Goal: Task Accomplishment & Management: Complete application form

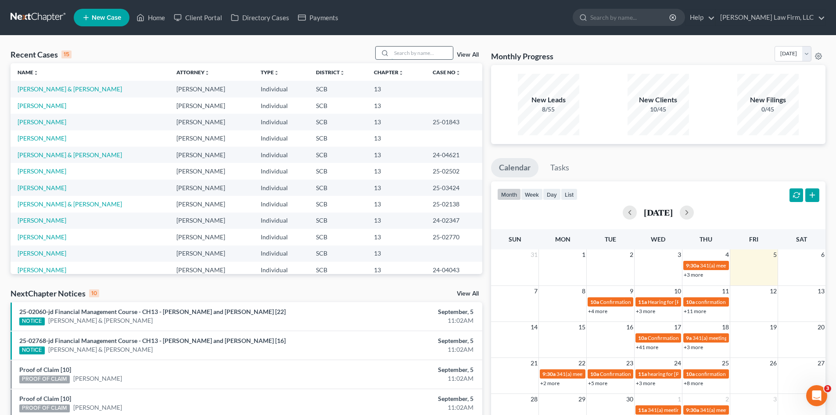
click at [424, 54] on input "search" at bounding box center [421, 53] width 61 height 13
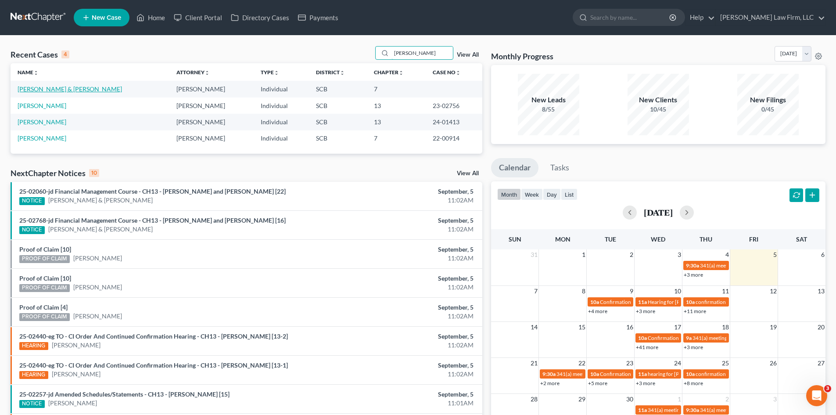
type input "[PERSON_NAME]"
click at [48, 87] on link "[PERSON_NAME] & [PERSON_NAME]" at bounding box center [70, 88] width 104 height 7
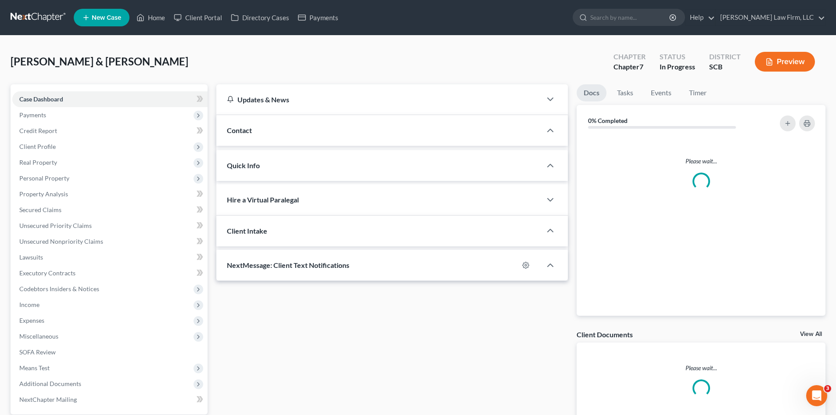
select select "0"
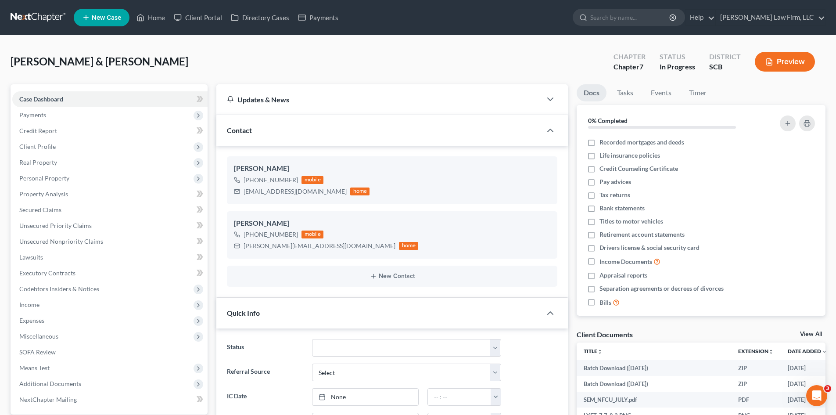
scroll to position [312, 0]
click at [29, 305] on span "Income" at bounding box center [29, 304] width 20 height 7
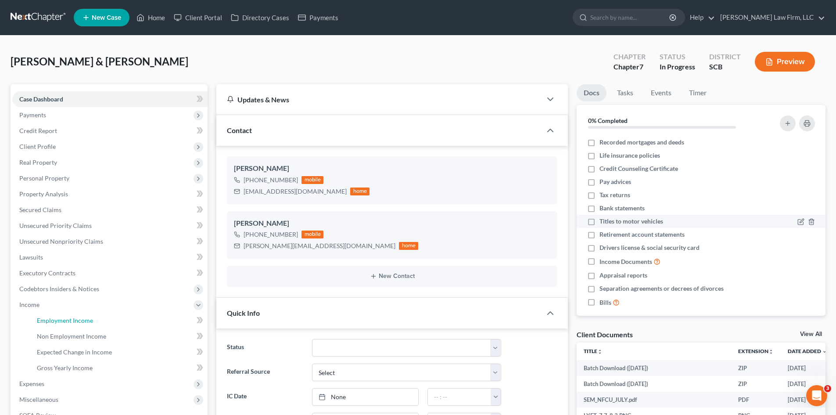
drag, startPoint x: 64, startPoint y: 322, endPoint x: 668, endPoint y: 219, distance: 612.8
click at [64, 322] on span "Employment Income" at bounding box center [65, 319] width 56 height 7
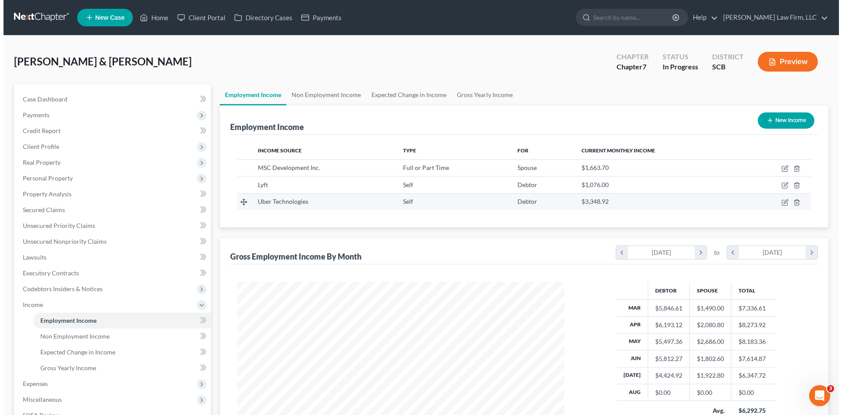
scroll to position [164, 345]
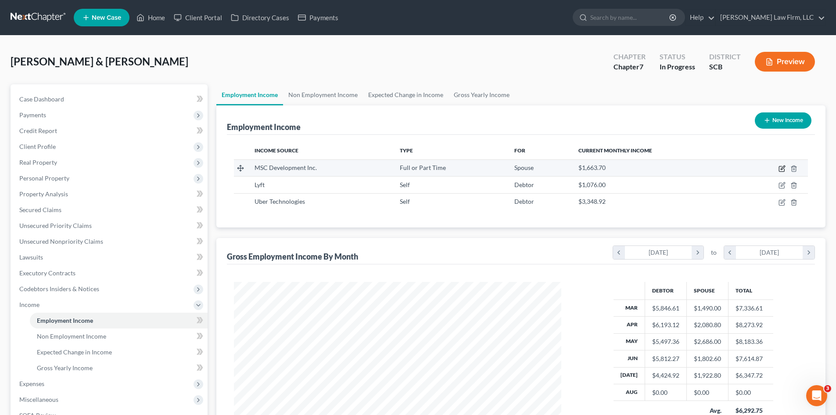
click at [780, 168] on icon "button" at bounding box center [781, 168] width 7 height 7
select select "0"
select select "28"
select select "1"
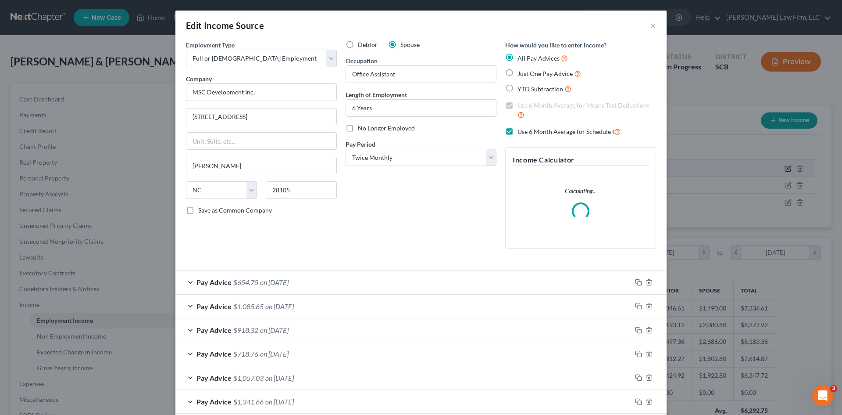
scroll to position [165, 348]
click at [635, 281] on icon "button" at bounding box center [638, 282] width 7 height 7
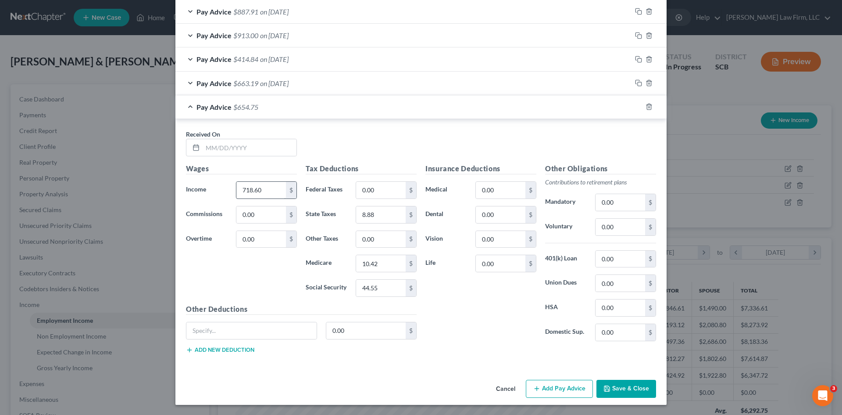
scroll to position [438, 0]
click at [260, 150] on input "text" at bounding box center [250, 147] width 94 height 17
type input "[DATE]"
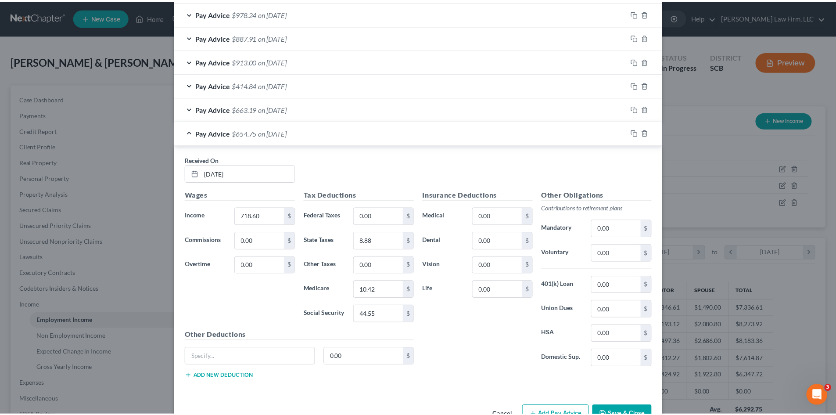
scroll to position [464, 0]
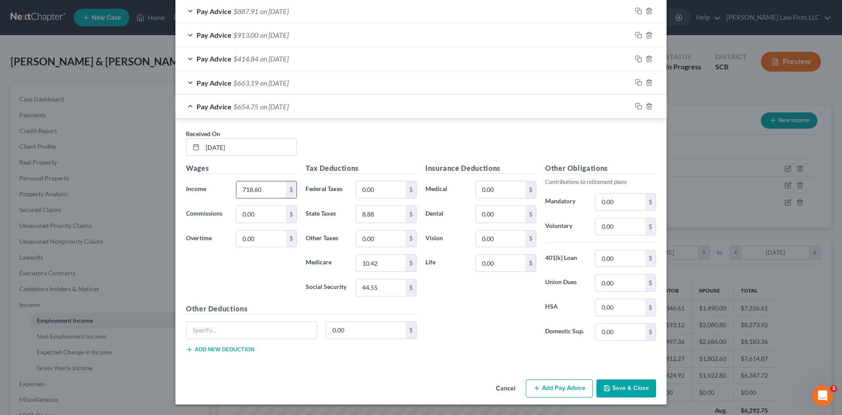
click at [268, 195] on input "718.60" at bounding box center [261, 189] width 50 height 17
type input "1,127.60"
type input "22.14"
type input "16.35"
type input "69.91"
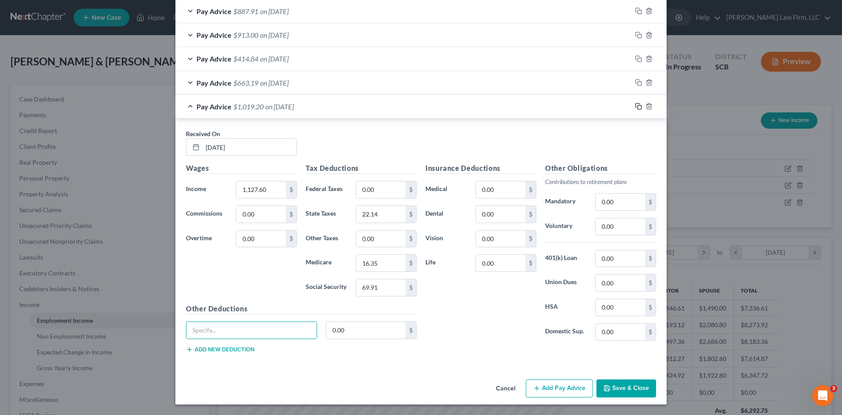
click at [636, 106] on icon "button" at bounding box center [638, 106] width 7 height 7
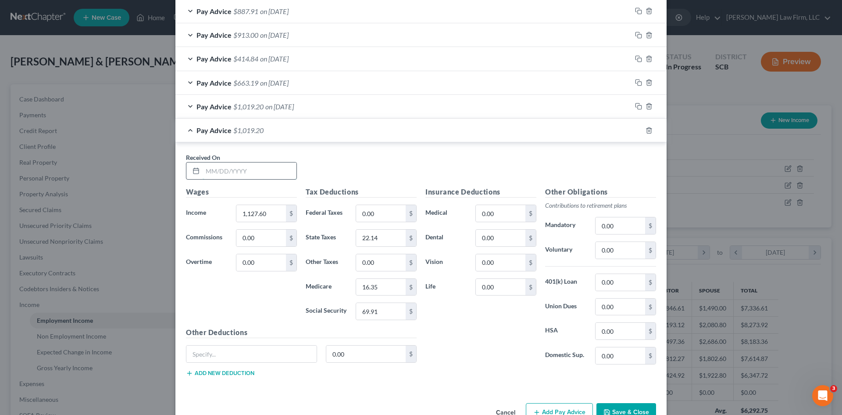
drag, startPoint x: 258, startPoint y: 174, endPoint x: 262, endPoint y: 176, distance: 4.7
click at [258, 174] on input "text" at bounding box center [250, 170] width 94 height 17
type input "[DATE]"
type input "1,269.20"
type input "30.04"
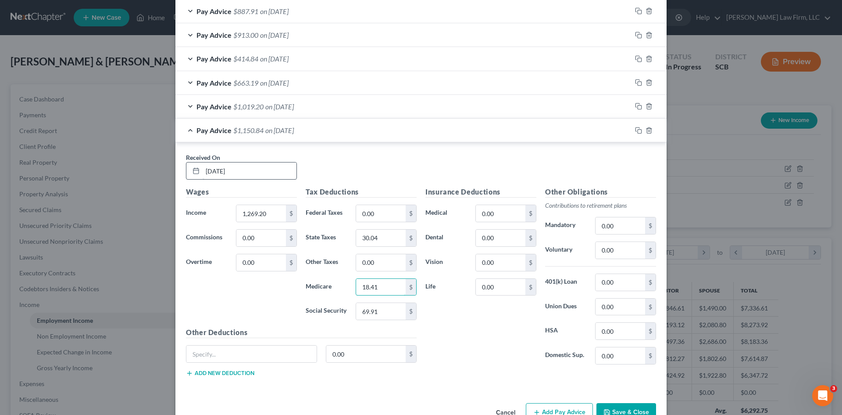
type input "18.41"
type input "78.69"
type input "Loan"
type input "116.66"
click at [614, 409] on button "Save & Close" at bounding box center [627, 412] width 60 height 18
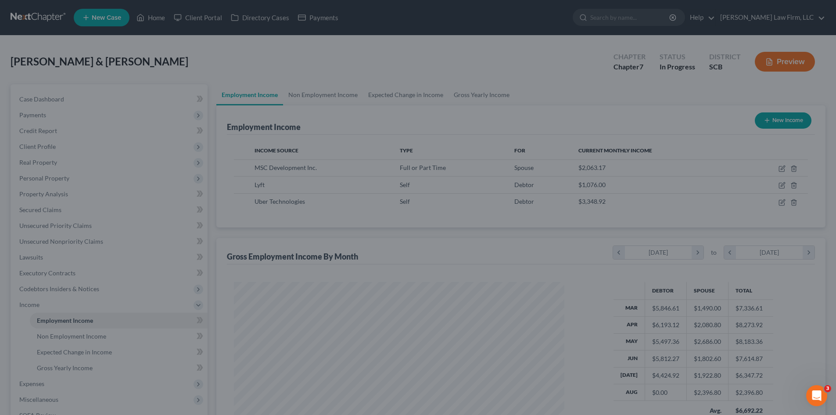
scroll to position [438600, 438419]
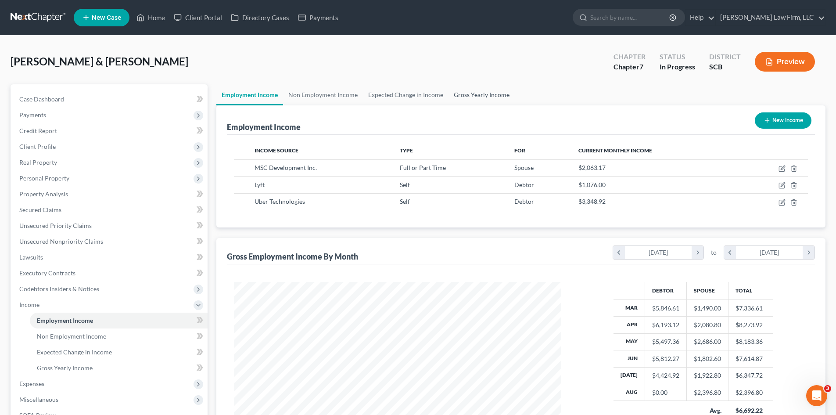
click at [473, 91] on link "Gross Yearly Income" at bounding box center [481, 94] width 66 height 21
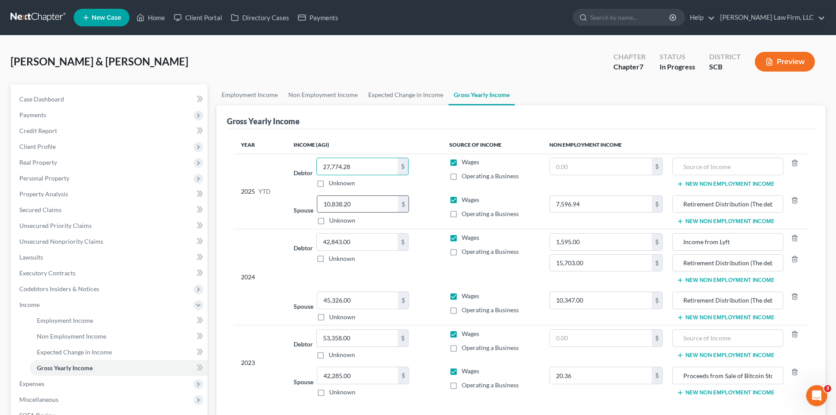
drag, startPoint x: 365, startPoint y: 197, endPoint x: 372, endPoint y: 199, distance: 6.8
click at [365, 197] on input "10,838.20" at bounding box center [357, 204] width 81 height 17
type input "13,235"
click at [42, 181] on span "Personal Property" at bounding box center [44, 177] width 50 height 7
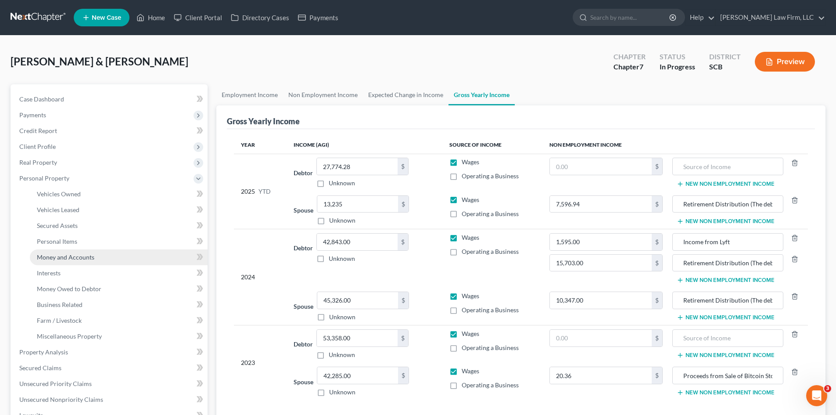
click at [57, 256] on span "Money and Accounts" at bounding box center [65, 256] width 57 height 7
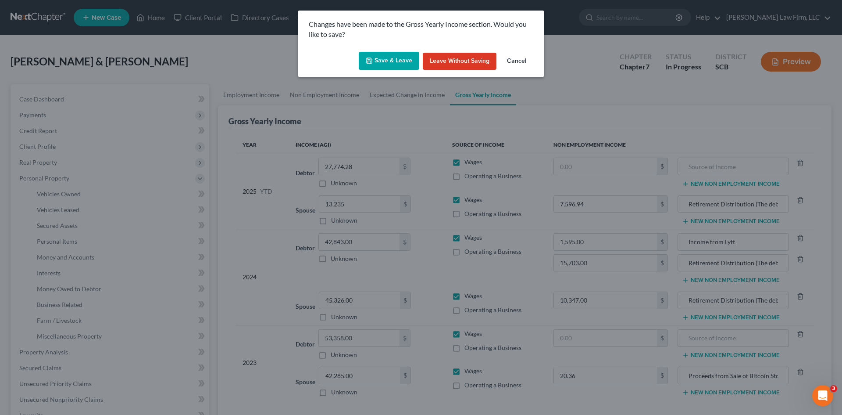
click at [379, 65] on button "Save & Leave" at bounding box center [389, 61] width 61 height 18
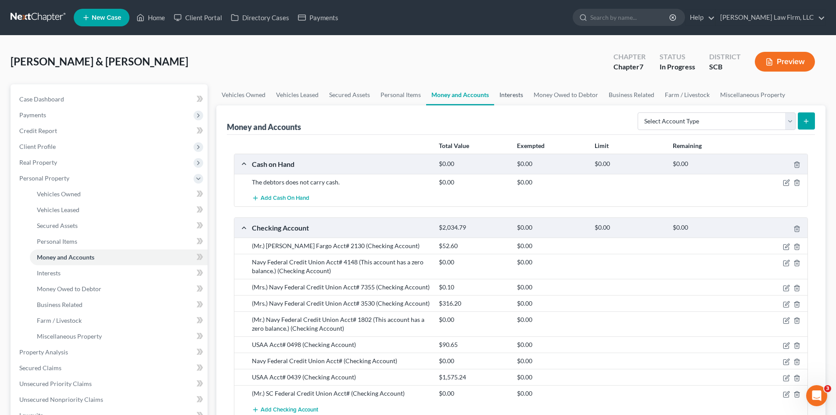
click at [510, 99] on link "Interests" at bounding box center [511, 94] width 34 height 21
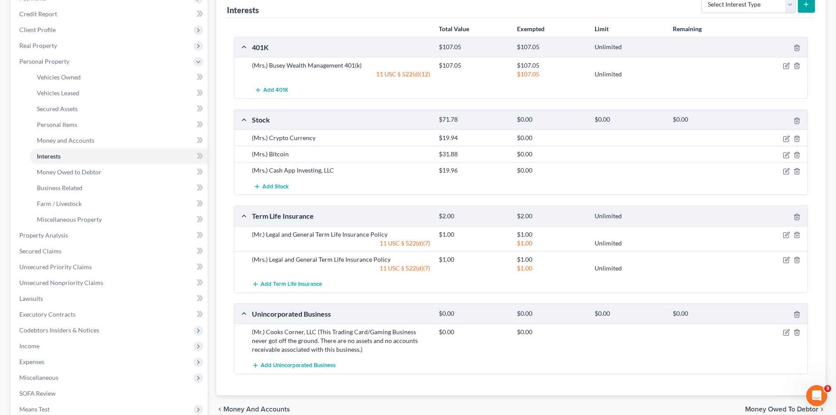
scroll to position [132, 0]
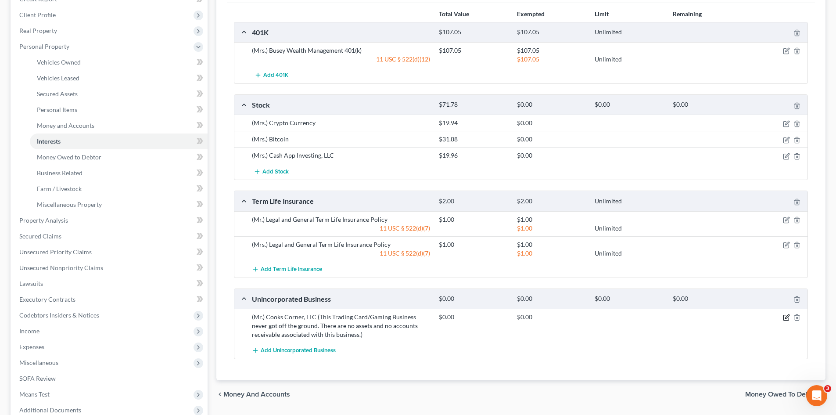
click at [786, 318] on icon "button" at bounding box center [787, 317] width 4 height 4
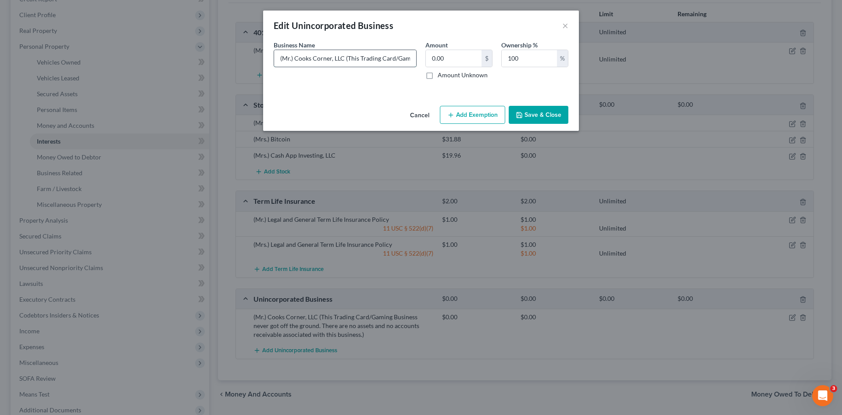
click at [296, 58] on input "(Mr.) Cooks Corner, LLC (This Trading Card/Gaming Business never got off the gr…" at bounding box center [345, 58] width 142 height 17
type input "(Mr.) Dooks Corner, LLC (This Trading Card/Gaming Business never got off the gr…"
click at [523, 112] on icon "button" at bounding box center [519, 114] width 7 height 7
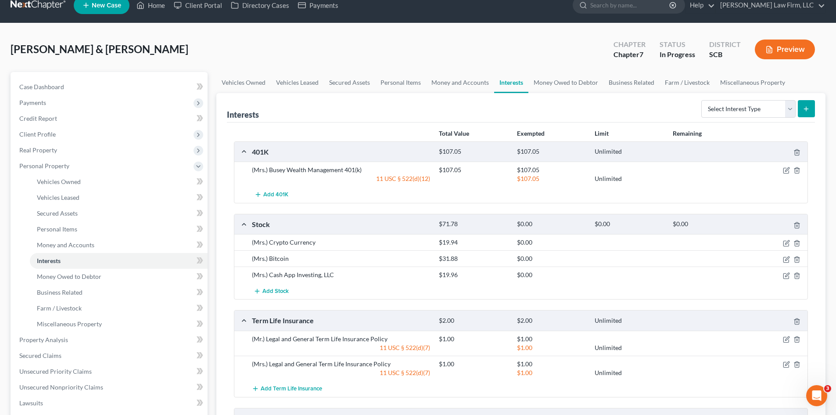
scroll to position [0, 0]
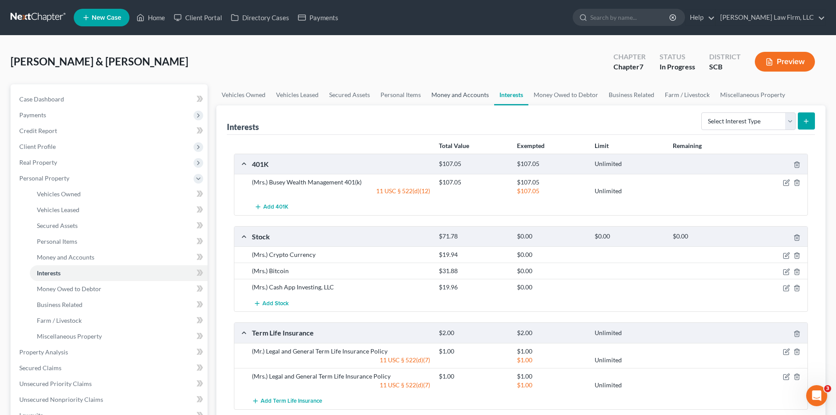
click at [448, 93] on link "Money and Accounts" at bounding box center [460, 94] width 68 height 21
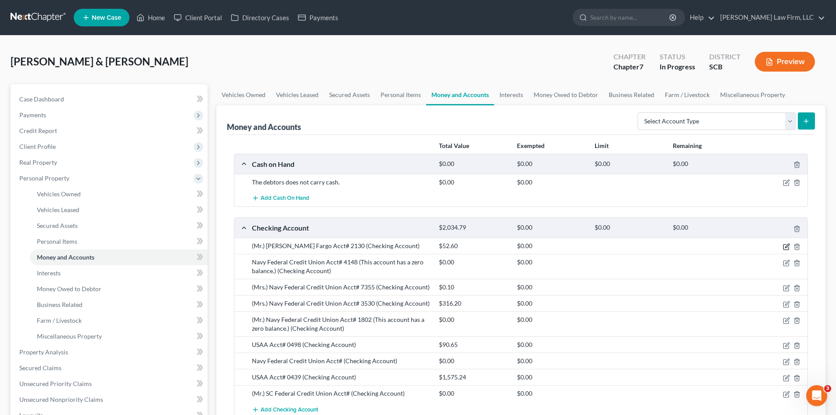
click at [784, 247] on icon "button" at bounding box center [786, 246] width 7 height 7
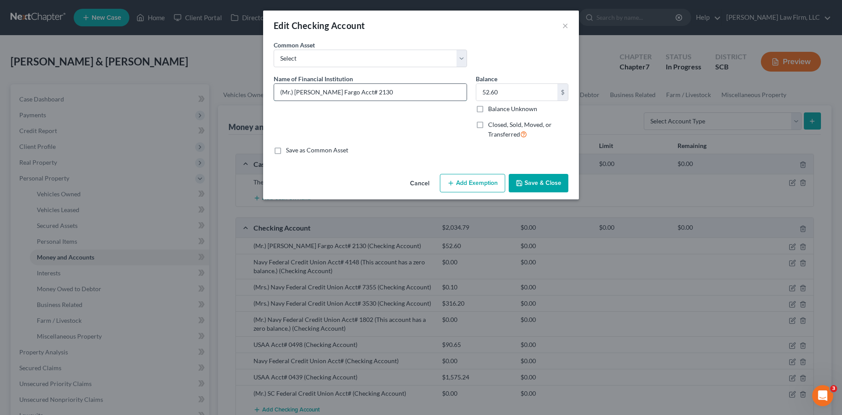
click at [404, 87] on input "(Mr.) [PERSON_NAME] Fargo Acct# 2130" at bounding box center [370, 92] width 193 height 17
type input "(Mr.) [PERSON_NAME] Fargo Acct# 2130 (This account has a zero balance.)"
type input "0"
click at [530, 181] on button "Save & Close" at bounding box center [539, 183] width 60 height 18
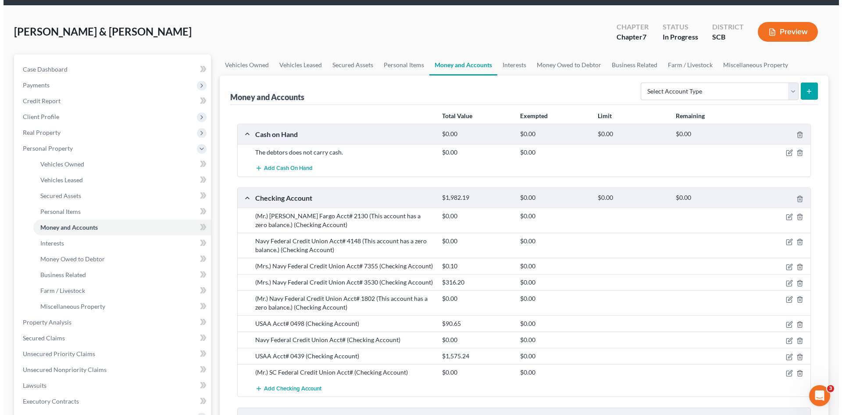
scroll to position [44, 0]
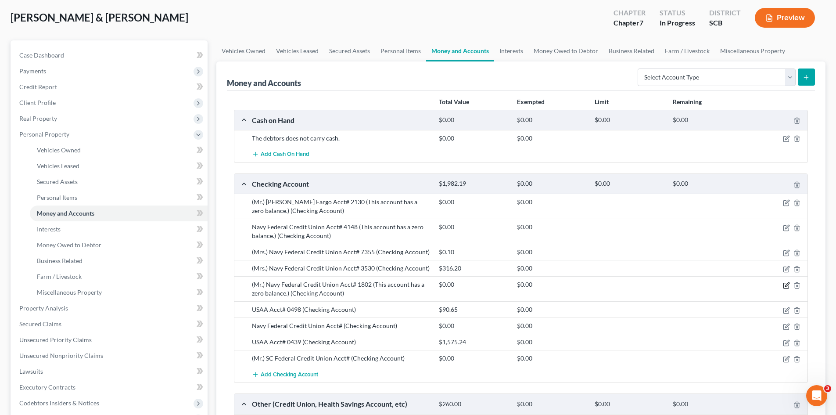
drag, startPoint x: 784, startPoint y: 285, endPoint x: 769, endPoint y: 280, distance: 16.1
click at [784, 285] on icon "button" at bounding box center [786, 285] width 7 height 7
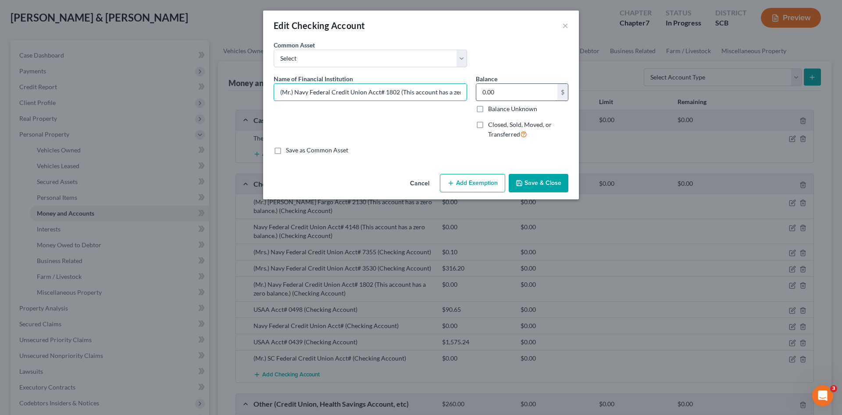
scroll to position [0, 27]
drag, startPoint x: 398, startPoint y: 91, endPoint x: 536, endPoint y: 94, distance: 138.3
click at [544, 91] on div "Name of Financial Institution * (Mr.) Navy Federal Credit Union Acct# 1802 (Thi…" at bounding box center [421, 110] width 304 height 72
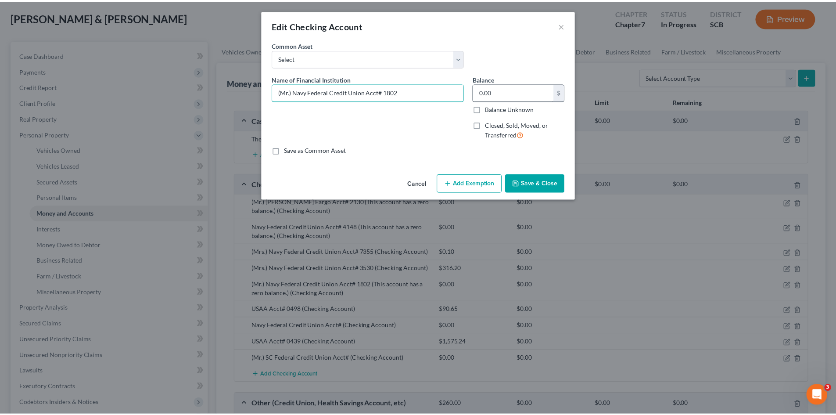
scroll to position [0, 0]
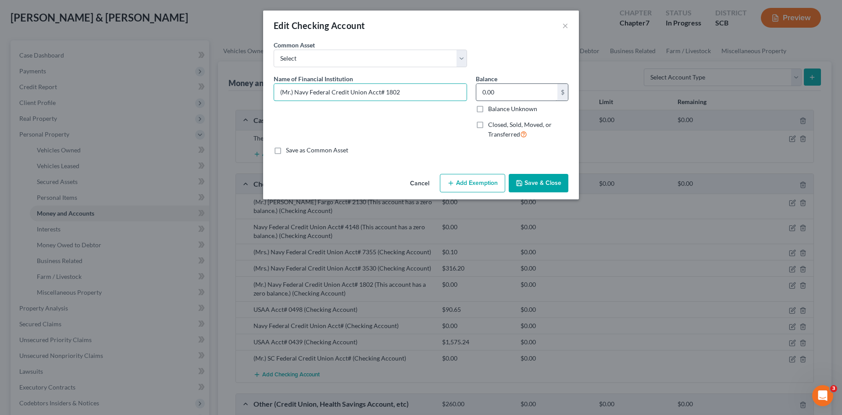
type input "(Mr.) Navy Federal Credit Union Acct# 1802"
click at [527, 91] on input "0.00" at bounding box center [516, 92] width 81 height 17
type input "1.47"
drag, startPoint x: 534, startPoint y: 188, endPoint x: 548, endPoint y: 200, distance: 18.1
click at [535, 189] on button "Save & Close" at bounding box center [539, 183] width 60 height 18
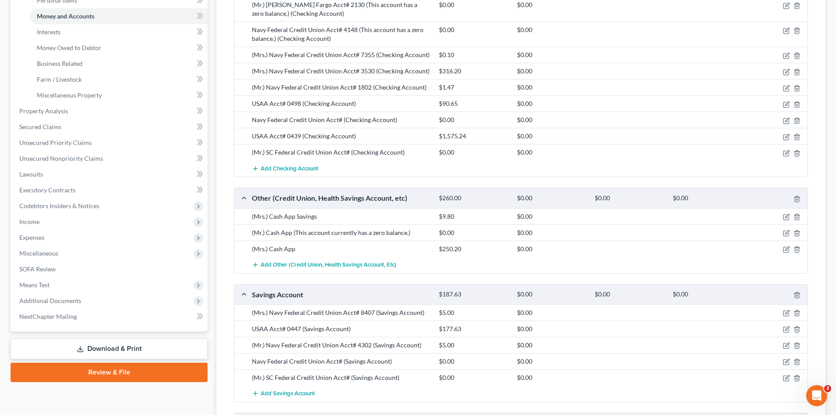
scroll to position [219, 0]
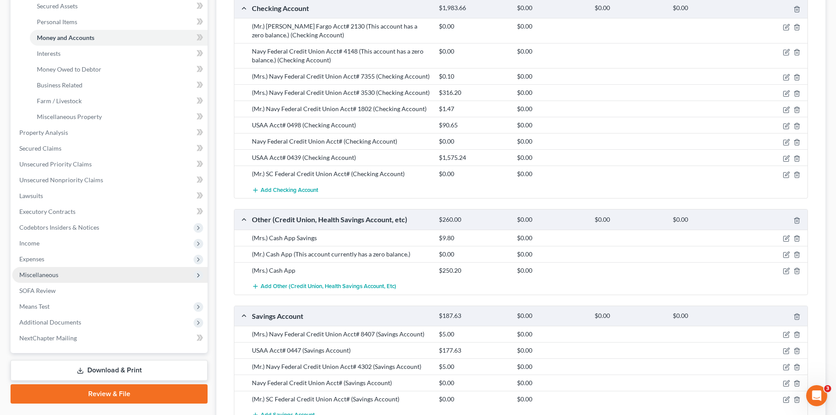
click at [31, 277] on span "Miscellaneous" at bounding box center [38, 274] width 39 height 7
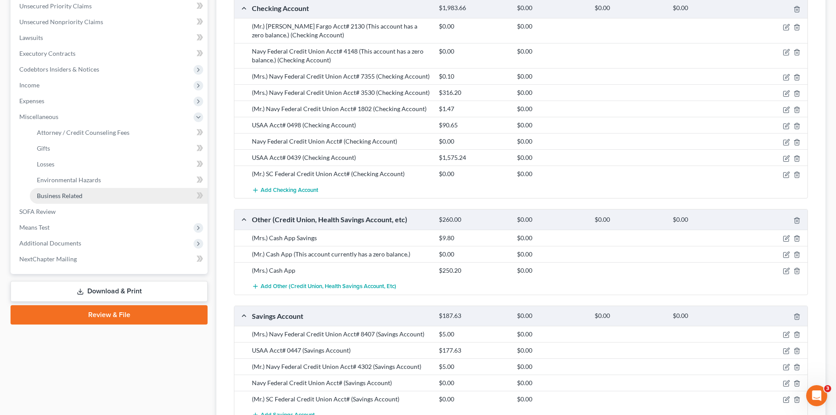
click at [60, 197] on span "Business Related" at bounding box center [60, 195] width 46 height 7
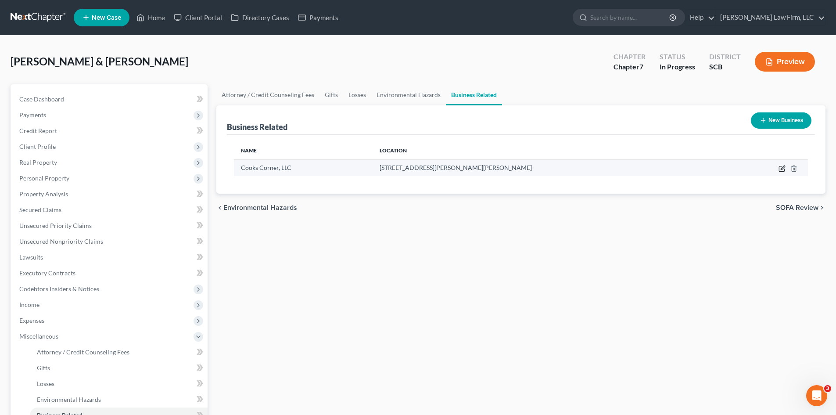
click at [779, 168] on icon "button" at bounding box center [781, 168] width 5 height 5
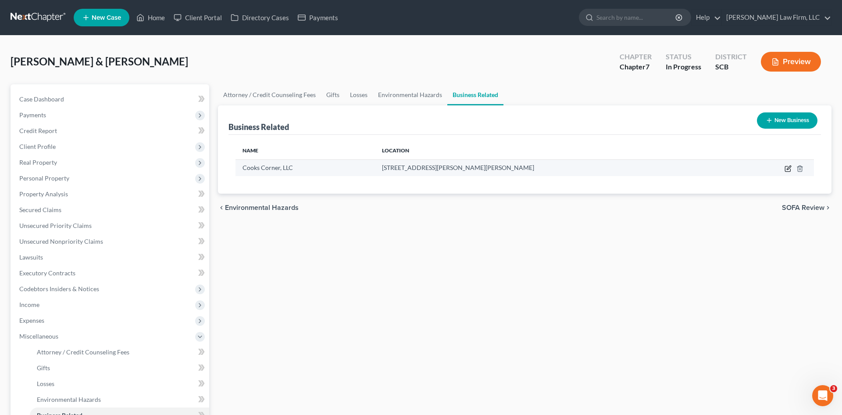
select select "member"
select select "10"
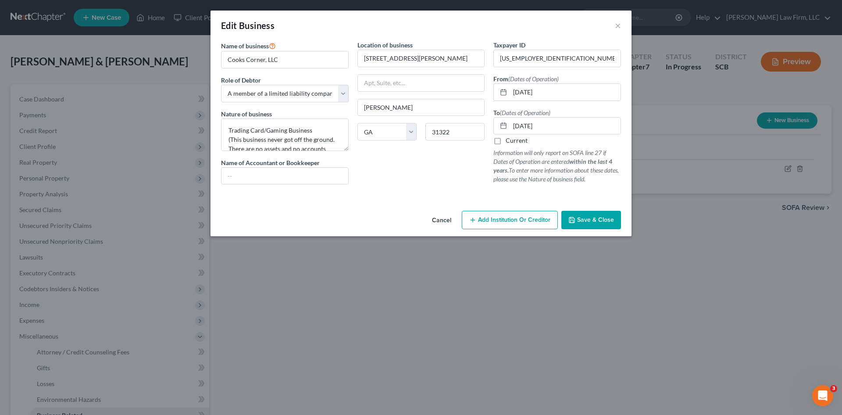
drag, startPoint x: 583, startPoint y: 224, endPoint x: 437, endPoint y: 230, distance: 145.8
click at [583, 224] on button "Save & Close" at bounding box center [592, 220] width 60 height 18
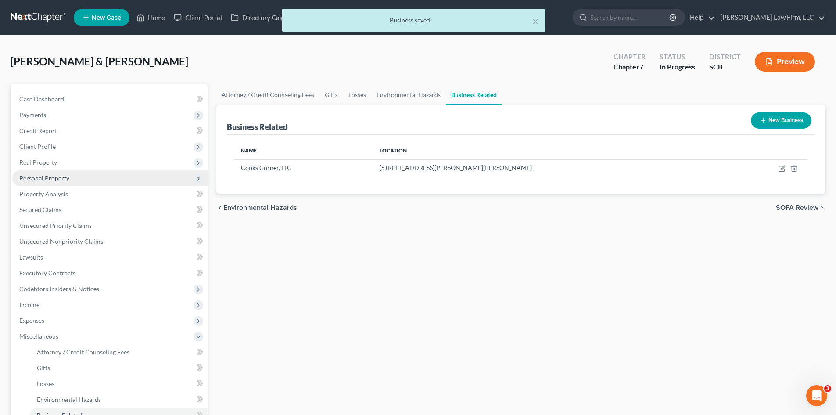
click at [57, 176] on span "Personal Property" at bounding box center [44, 177] width 50 height 7
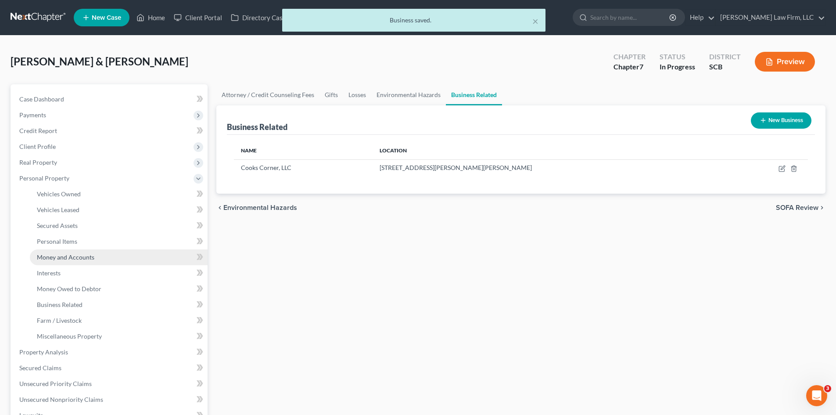
click at [56, 252] on link "Money and Accounts" at bounding box center [119, 257] width 178 height 16
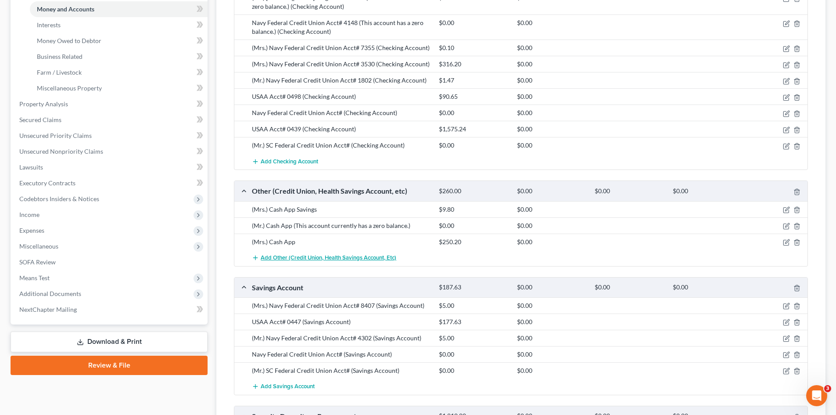
scroll to position [263, 0]
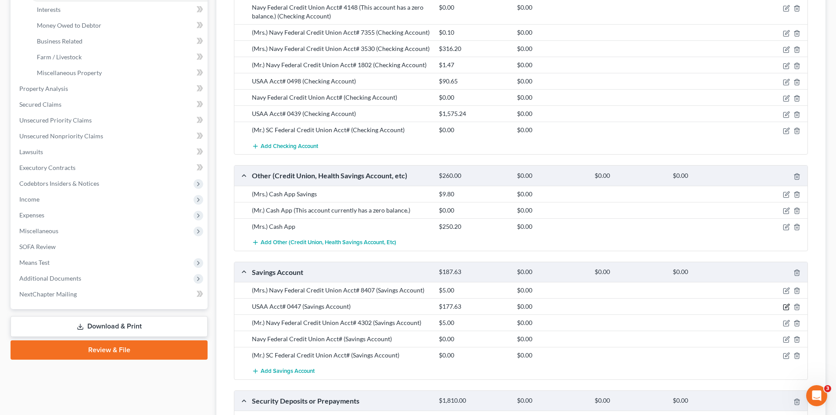
click at [784, 306] on icon "button" at bounding box center [786, 306] width 7 height 7
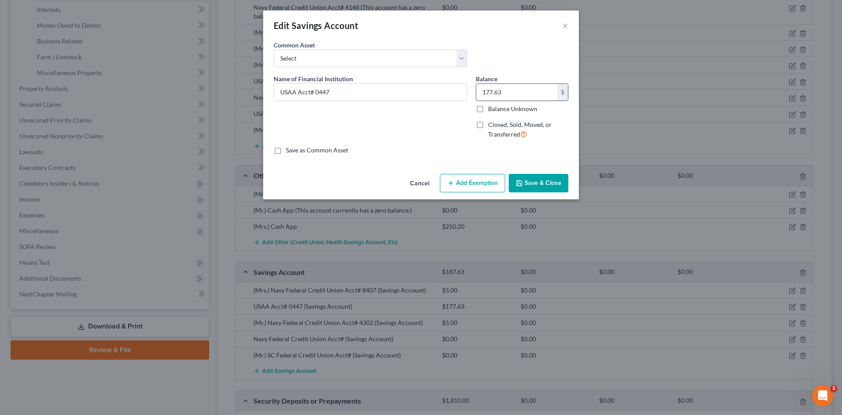
click at [490, 97] on input "177.63" at bounding box center [516, 92] width 81 height 17
type input "0"
click at [352, 84] on input "USAA Acct# 0447" at bounding box center [370, 92] width 193 height 17
type input "USAA Acct# 0447 (This account currently has a zero balance.)"
click at [540, 188] on button "Save & Close" at bounding box center [539, 183] width 60 height 18
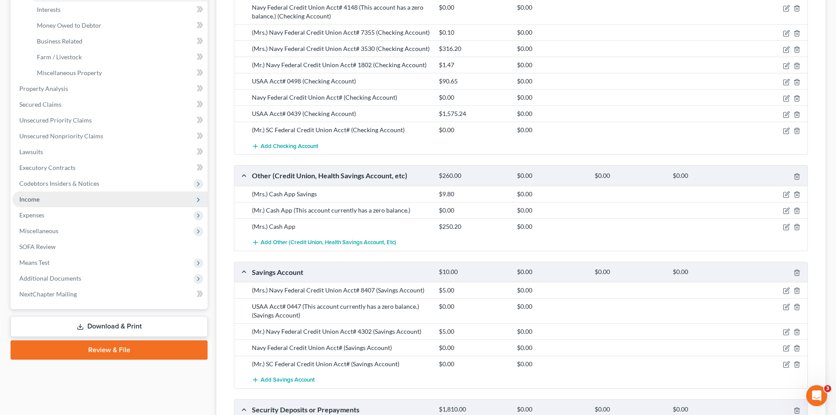
click at [36, 201] on span "Income" at bounding box center [29, 198] width 20 height 7
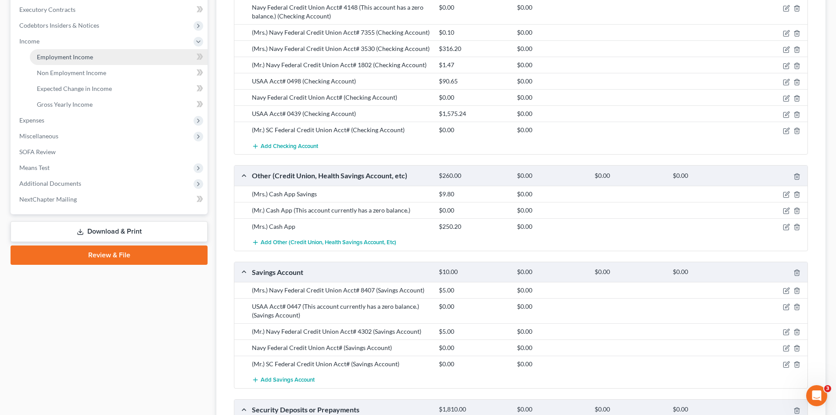
click at [79, 59] on span "Employment Income" at bounding box center [65, 56] width 56 height 7
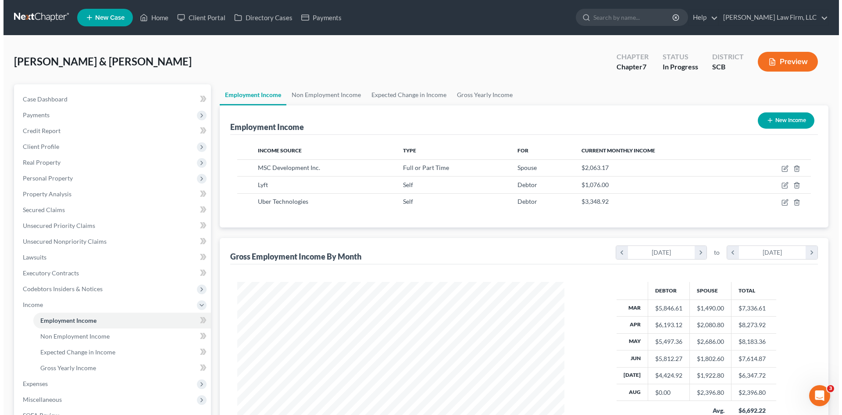
scroll to position [164, 345]
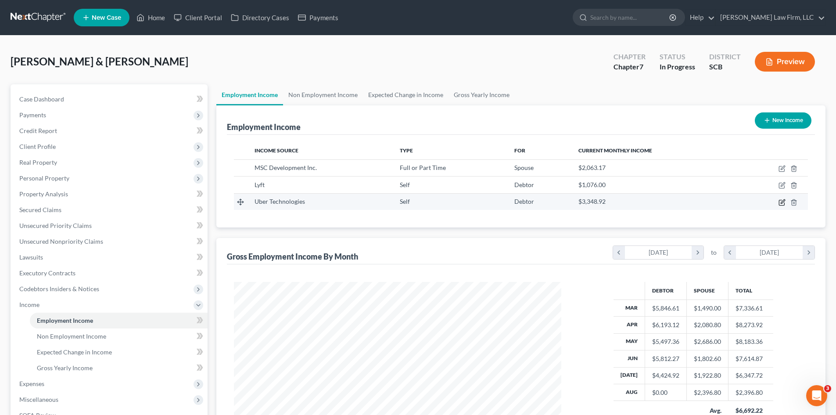
click at [779, 203] on icon "button" at bounding box center [781, 202] width 5 height 5
select select "1"
select select "0"
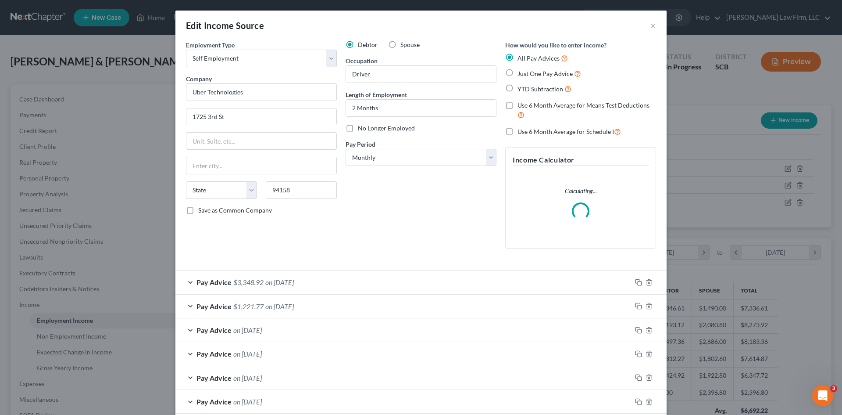
scroll to position [165, 348]
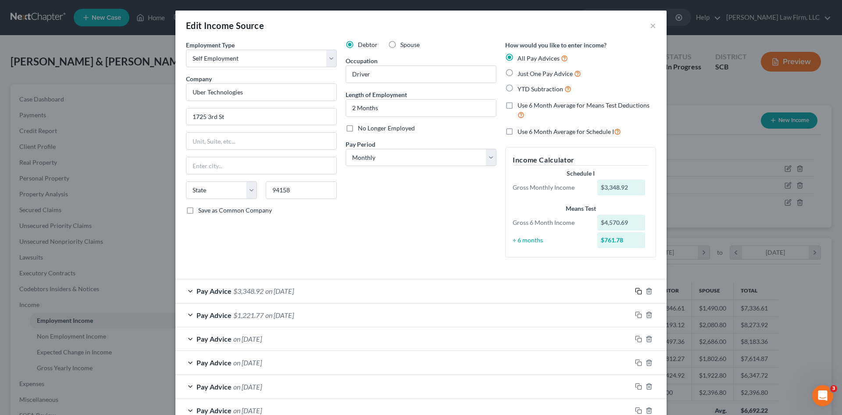
click at [635, 290] on icon "button" at bounding box center [638, 290] width 7 height 7
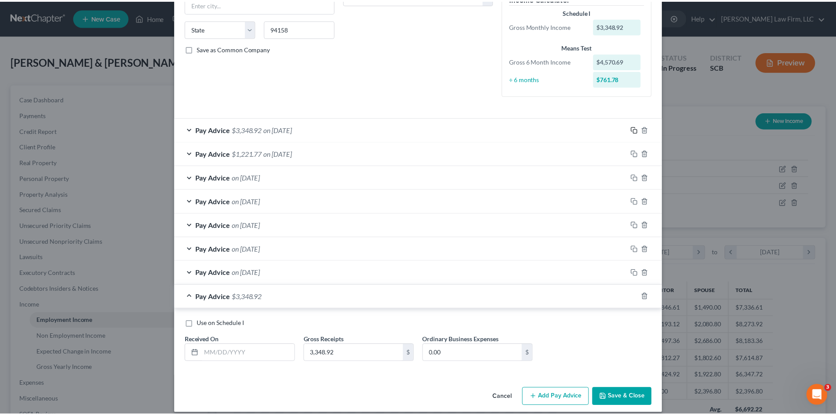
scroll to position [170, 0]
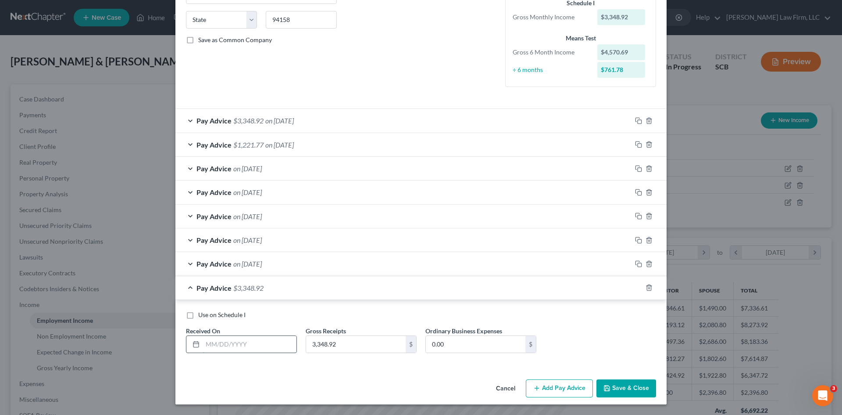
drag, startPoint x: 233, startPoint y: 345, endPoint x: 269, endPoint y: 343, distance: 36.0
click at [233, 345] on input "text" at bounding box center [250, 344] width 94 height 17
type input "[DATE]"
click at [363, 348] on input "3,348.92" at bounding box center [356, 344] width 100 height 17
paste input "655.79"
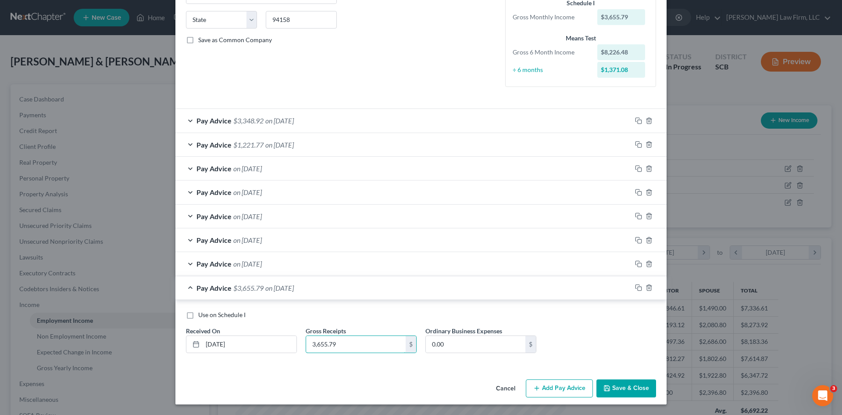
type input "3,655.79"
click at [629, 389] on button "Save & Close" at bounding box center [627, 388] width 60 height 18
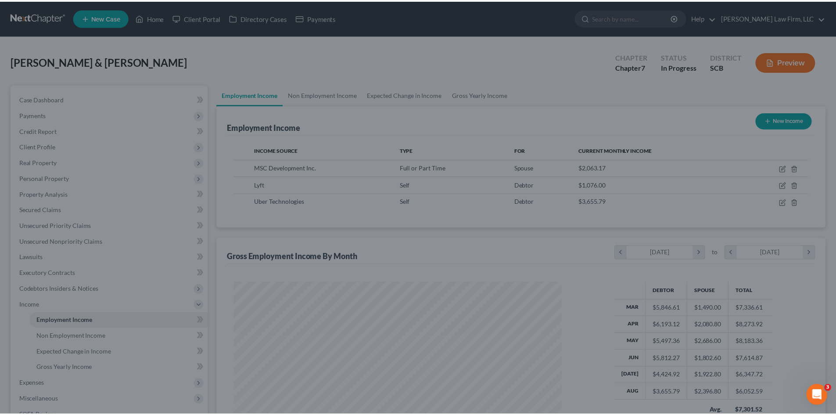
scroll to position [438600, 438419]
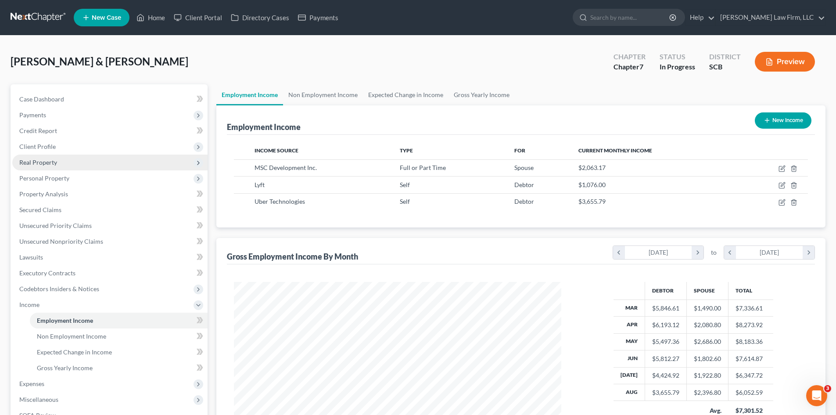
click at [33, 160] on span "Real Property" at bounding box center [38, 161] width 38 height 7
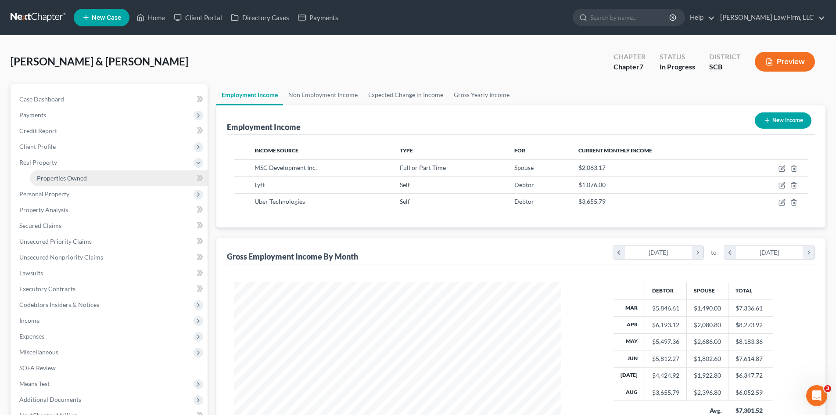
click at [38, 177] on span "Properties Owned" at bounding box center [62, 177] width 50 height 7
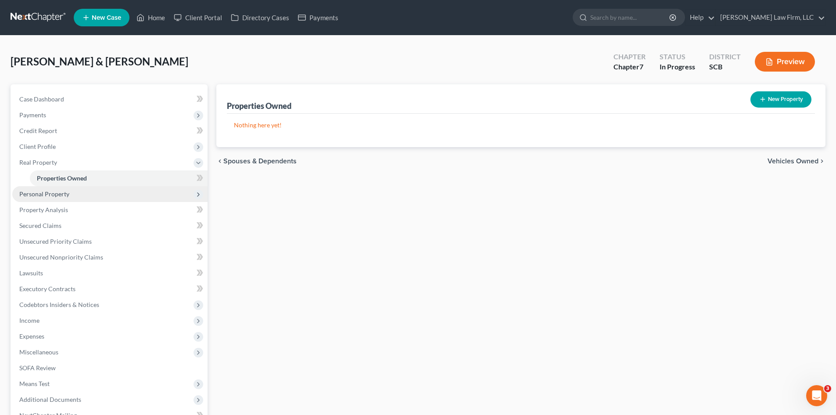
click at [39, 191] on span "Personal Property" at bounding box center [44, 193] width 50 height 7
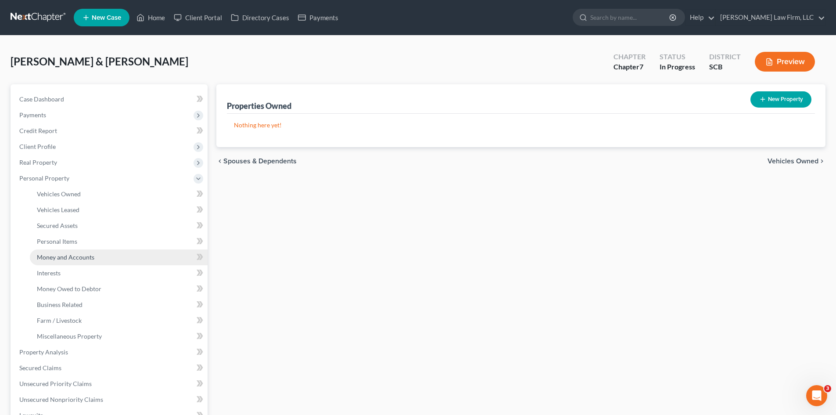
click at [58, 258] on span "Money and Accounts" at bounding box center [65, 256] width 57 height 7
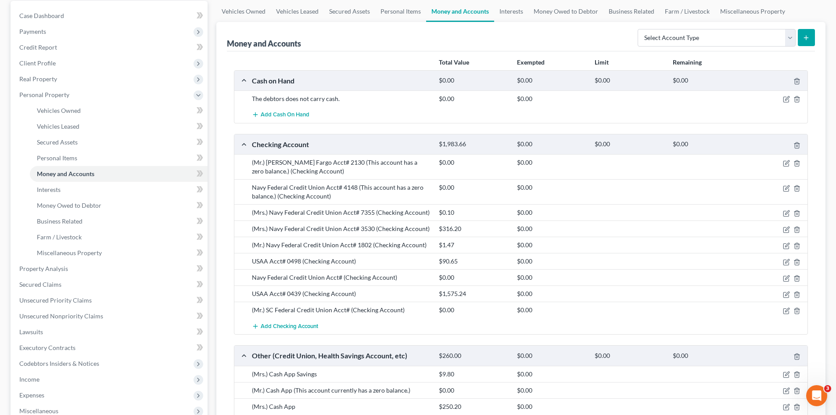
scroll to position [88, 0]
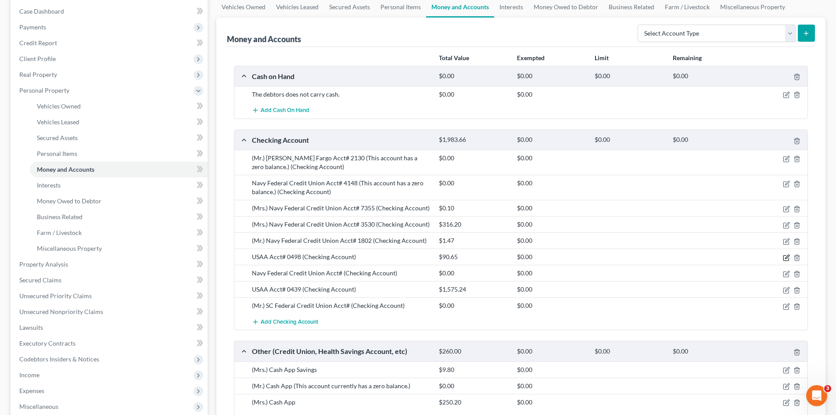
drag, startPoint x: 785, startPoint y: 259, endPoint x: 781, endPoint y: 257, distance: 4.5
click at [785, 259] on icon "button" at bounding box center [786, 257] width 7 height 7
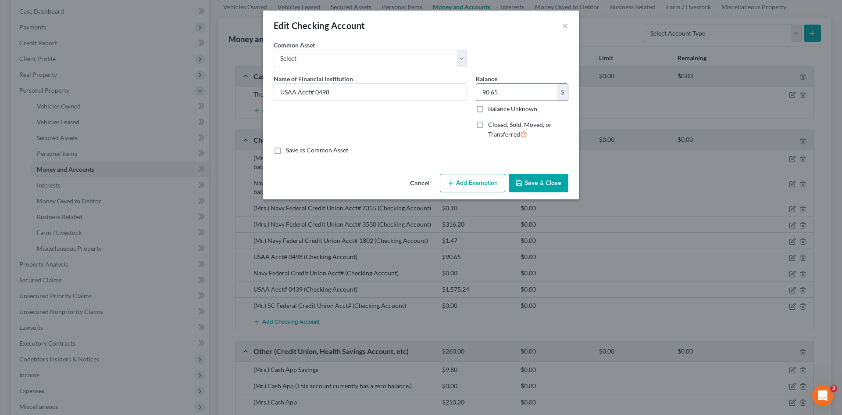
click at [519, 96] on input "90.65" at bounding box center [516, 92] width 81 height 17
type input "139.16"
click at [532, 178] on button "Save & Close" at bounding box center [539, 183] width 60 height 18
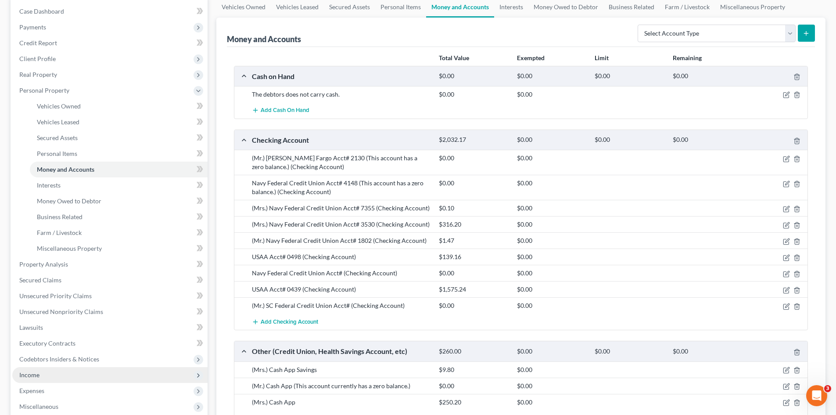
click at [32, 376] on span "Income" at bounding box center [29, 374] width 20 height 7
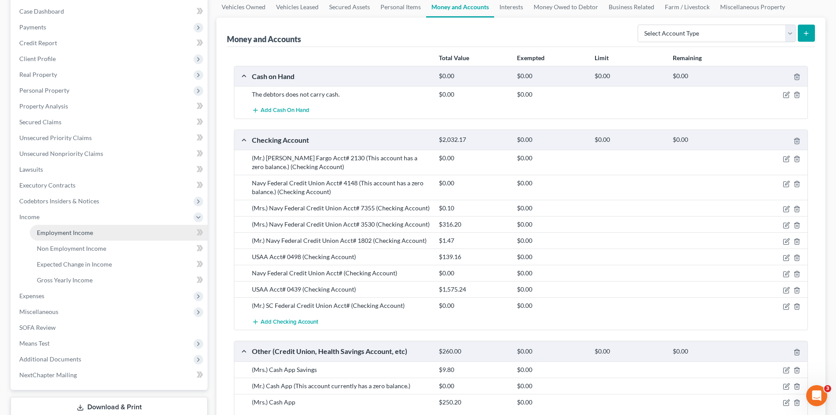
click at [68, 235] on span "Employment Income" at bounding box center [65, 232] width 56 height 7
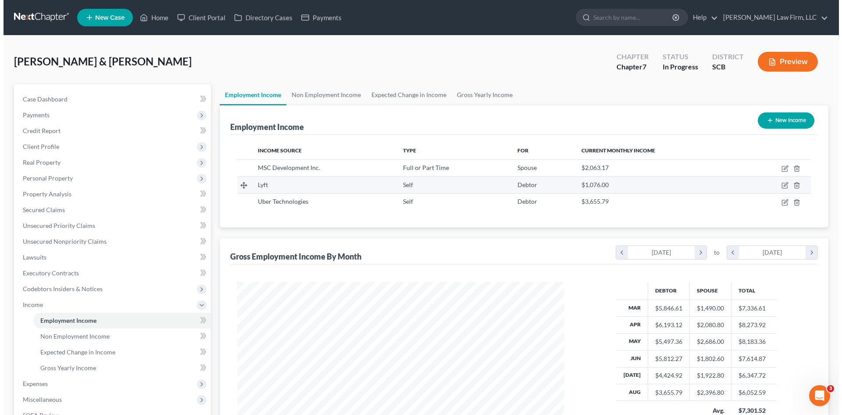
scroll to position [164, 345]
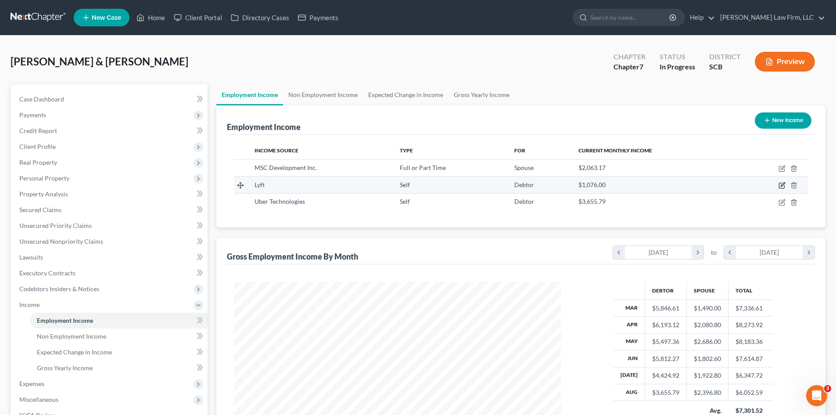
click at [783, 184] on icon "button" at bounding box center [783, 185] width 4 height 4
select select "1"
select select "4"
select select "0"
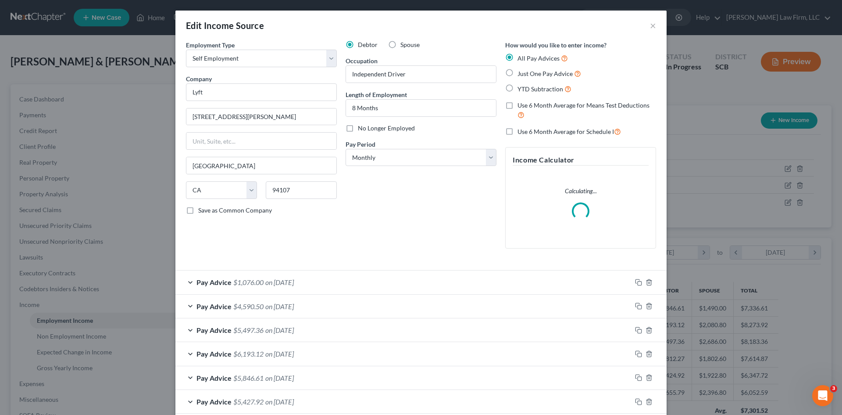
scroll to position [165, 348]
click at [638, 283] on rect "button" at bounding box center [640, 283] width 4 height 4
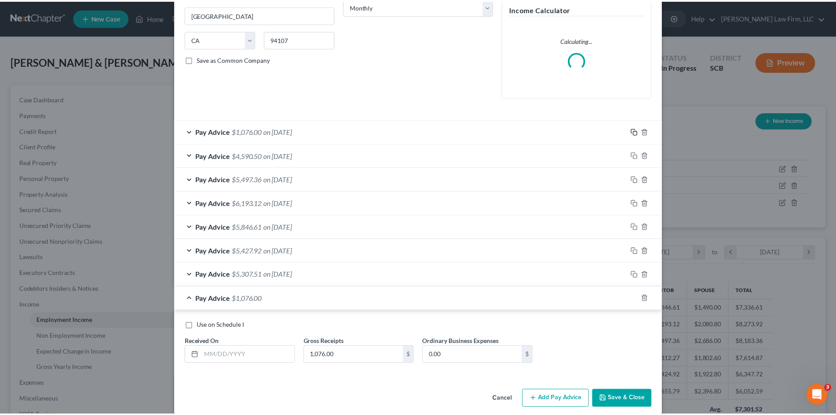
scroll to position [161, 0]
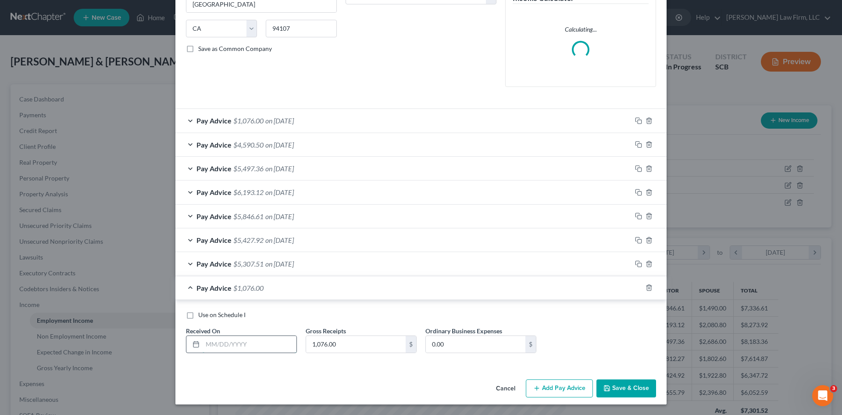
click at [267, 345] on input "text" at bounding box center [250, 344] width 94 height 17
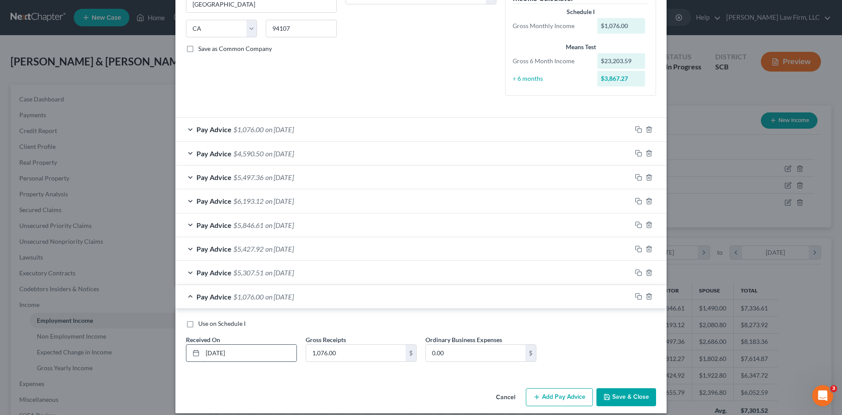
type input "[DATE]"
type input "104.84"
click at [609, 392] on button "Save & Close" at bounding box center [627, 397] width 60 height 18
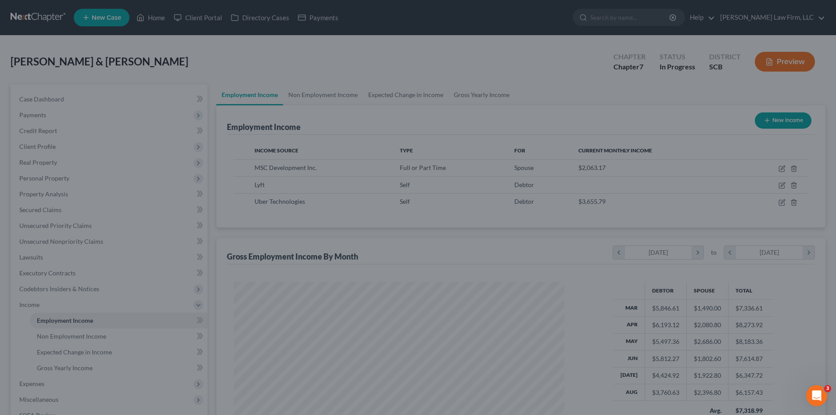
scroll to position [438600, 438419]
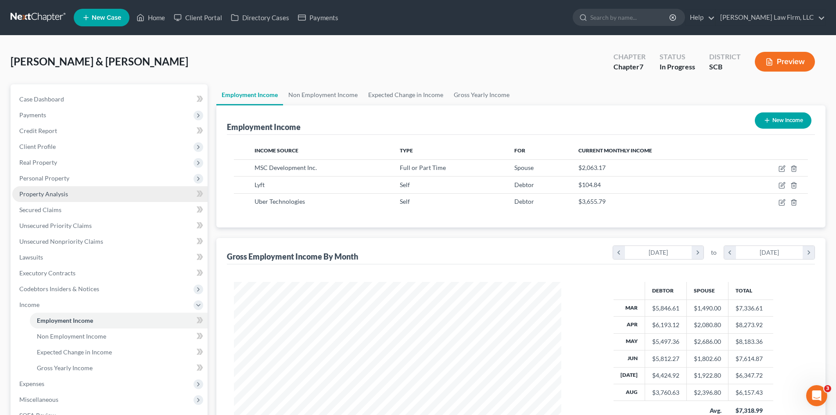
drag, startPoint x: 36, startPoint y: 181, endPoint x: 61, endPoint y: 187, distance: 26.3
click at [36, 181] on span "Personal Property" at bounding box center [44, 177] width 50 height 7
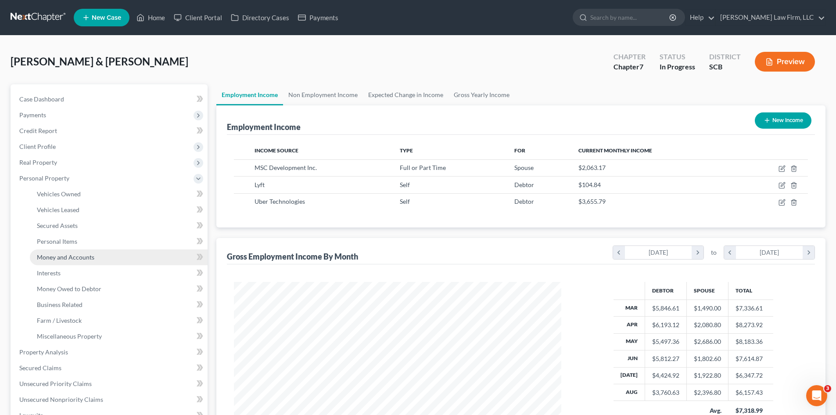
click at [69, 260] on span "Money and Accounts" at bounding box center [65, 256] width 57 height 7
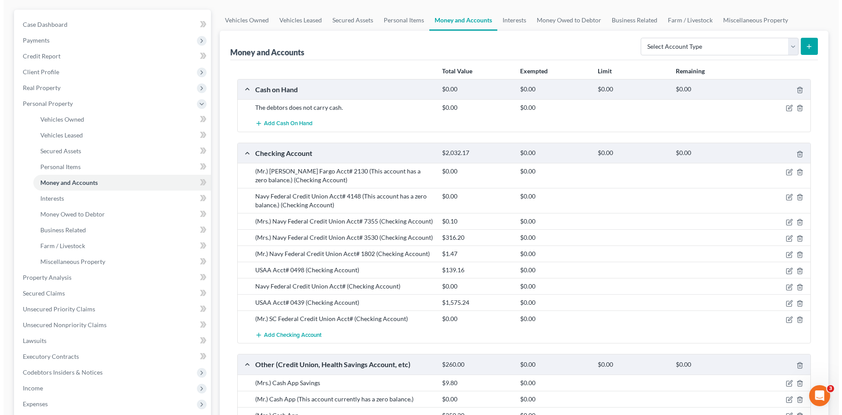
scroll to position [88, 0]
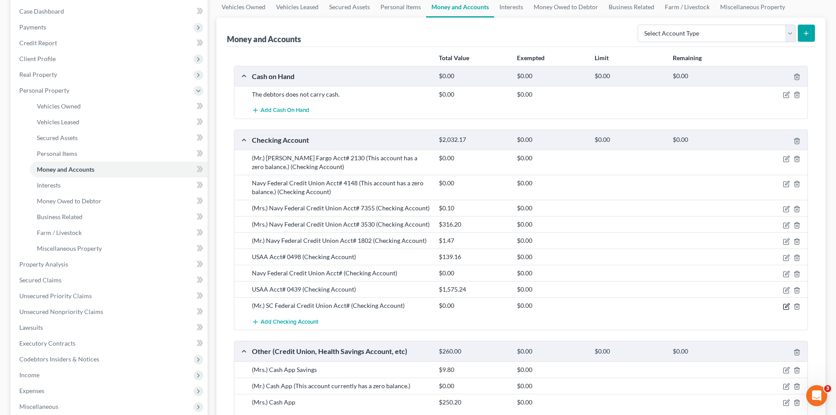
click at [785, 305] on icon "button" at bounding box center [786, 306] width 7 height 7
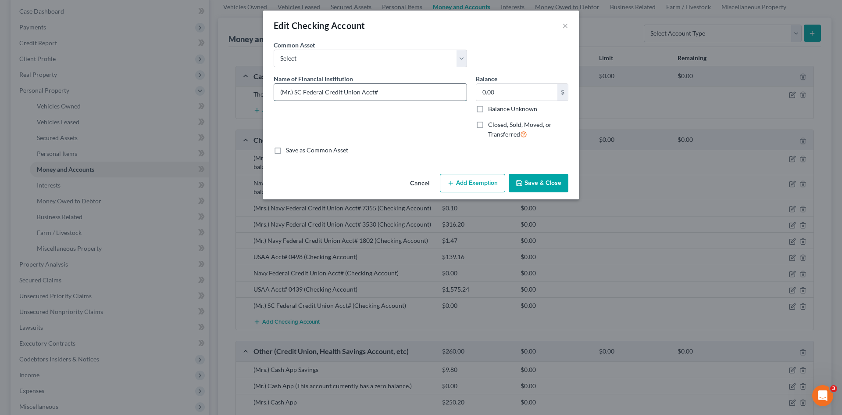
click at [409, 93] on input "(Mr.) SC Federal Credit Union Acct#" at bounding box center [370, 92] width 193 height 17
drag, startPoint x: 347, startPoint y: 94, endPoint x: 480, endPoint y: 111, distance: 134.4
click at [473, 94] on div "Name of Financial Institution * (Mr.) SC Federal Credit Union Acct# 3730 (This …" at bounding box center [421, 110] width 304 height 72
type input "(Mr.) SC Federal Credit Union Acct# 3730 (This account currently has a zero bal…"
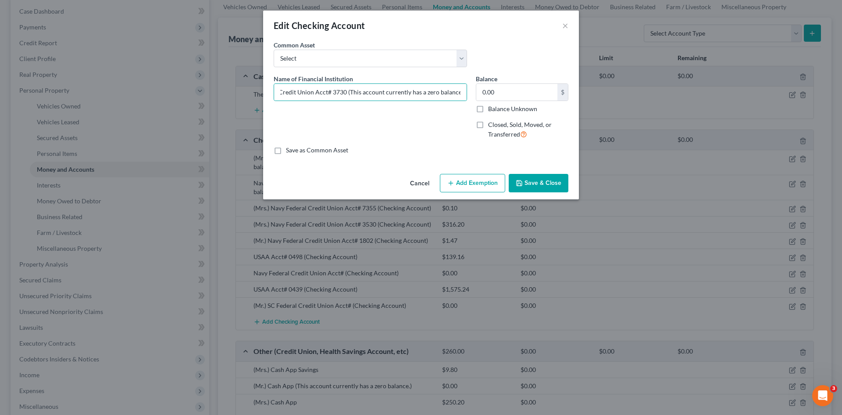
click at [558, 180] on button "Save & Close" at bounding box center [539, 183] width 60 height 18
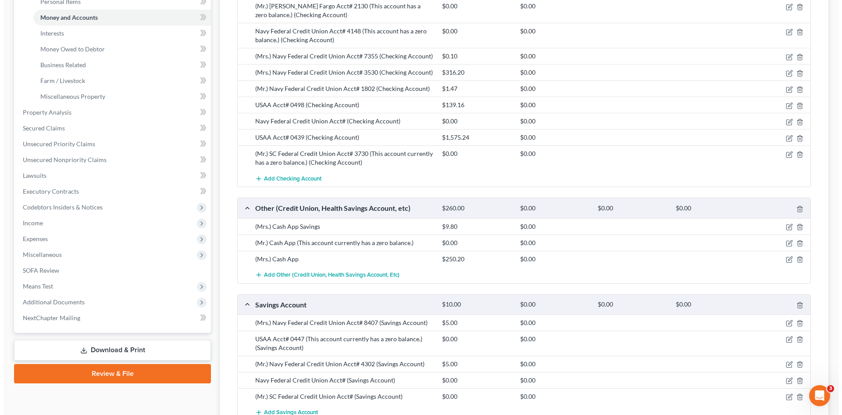
scroll to position [351, 0]
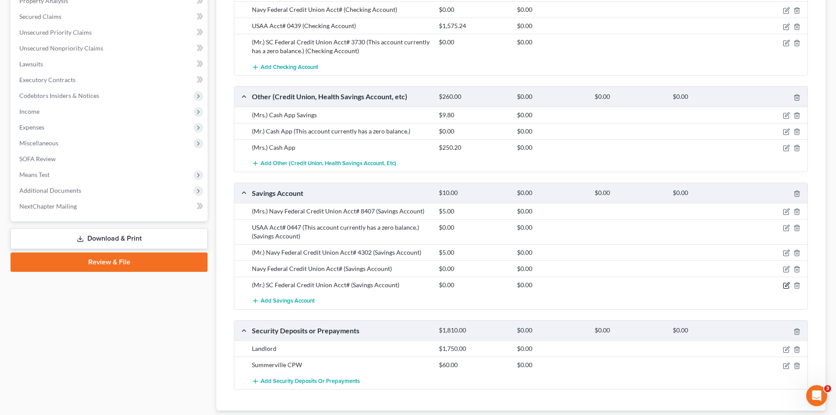
click at [784, 285] on icon "button" at bounding box center [786, 285] width 7 height 7
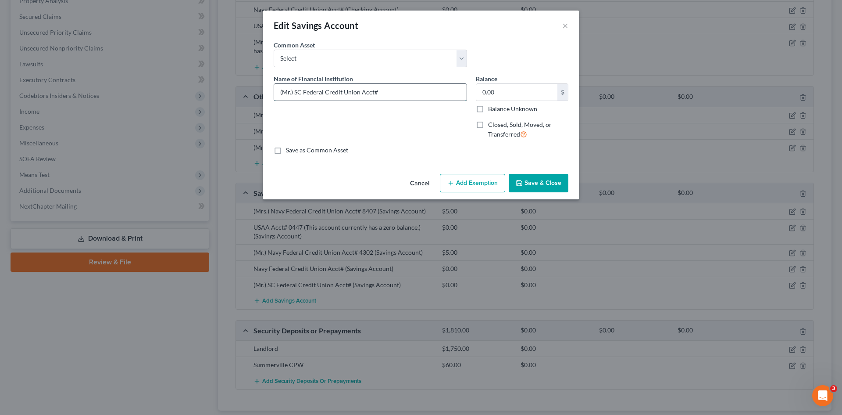
drag, startPoint x: 414, startPoint y: 91, endPoint x: 441, endPoint y: 100, distance: 29.0
click at [414, 91] on input "(Mr.) SC Federal Credit Union Acct#" at bounding box center [370, 92] width 193 height 17
paste input "(This account currently has a zero balance.)"
type input "(Mr.) SC Federal Credit Union Acct# 2300 (This account currently has a zero bal…"
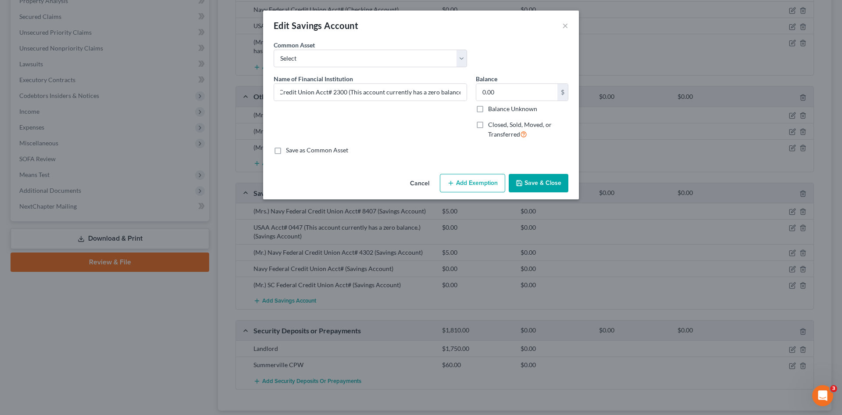
click at [556, 180] on button "Save & Close" at bounding box center [539, 183] width 60 height 18
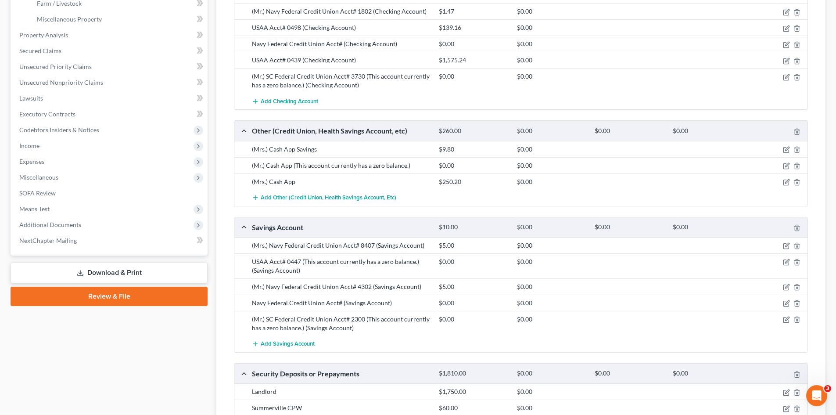
scroll to position [307, 0]
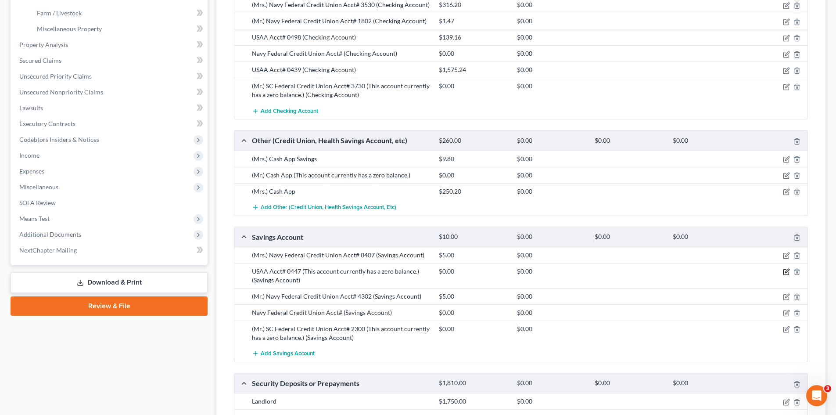
click at [784, 273] on icon "button" at bounding box center [786, 271] width 7 height 7
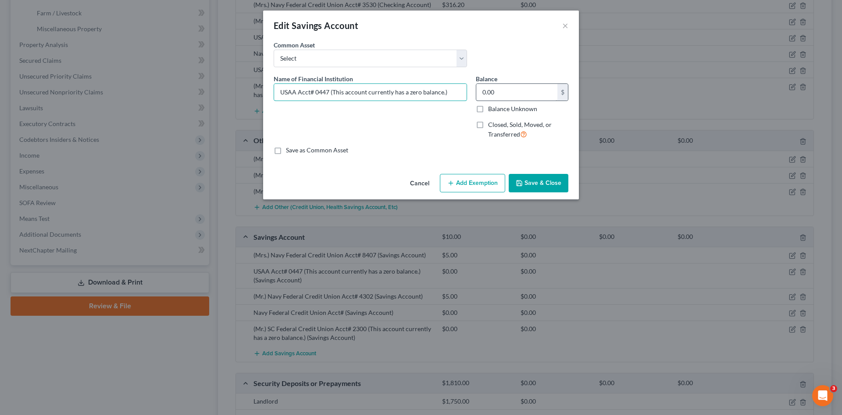
drag, startPoint x: 335, startPoint y: 93, endPoint x: 493, endPoint y: 92, distance: 158.0
click at [493, 92] on div "Name of Financial Institution * USAA Acct# 0447 (This account currently has a z…" at bounding box center [421, 110] width 304 height 72
type input "USAA Acct# 0447"
click at [532, 94] on input "0.00" at bounding box center [516, 92] width 81 height 17
type input "150"
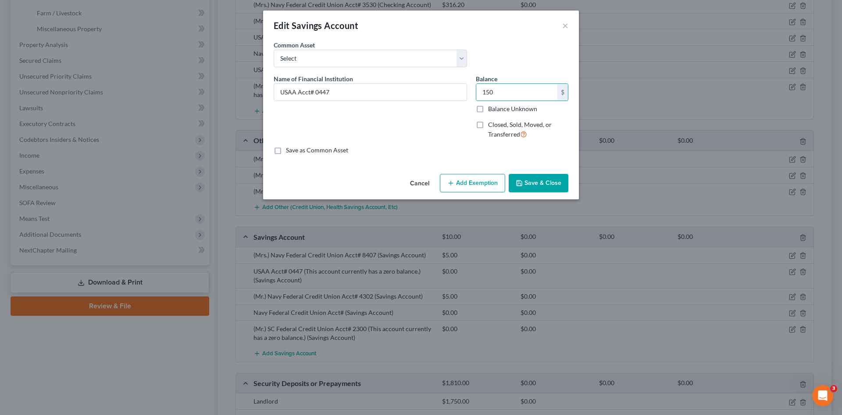
click at [525, 183] on button "Save & Close" at bounding box center [539, 183] width 60 height 18
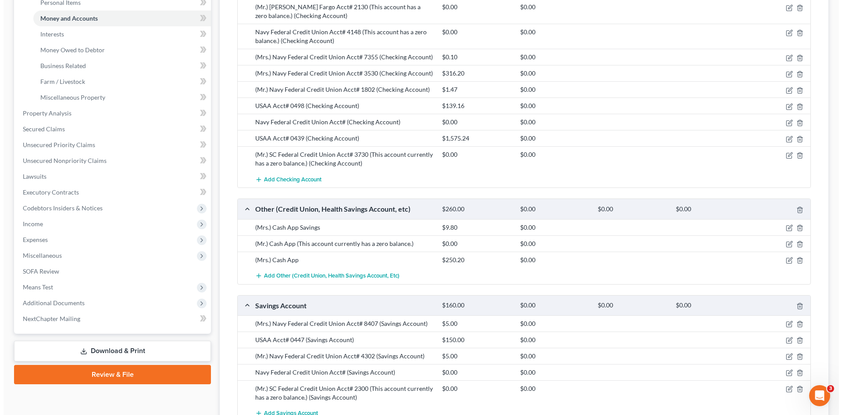
scroll to position [219, 0]
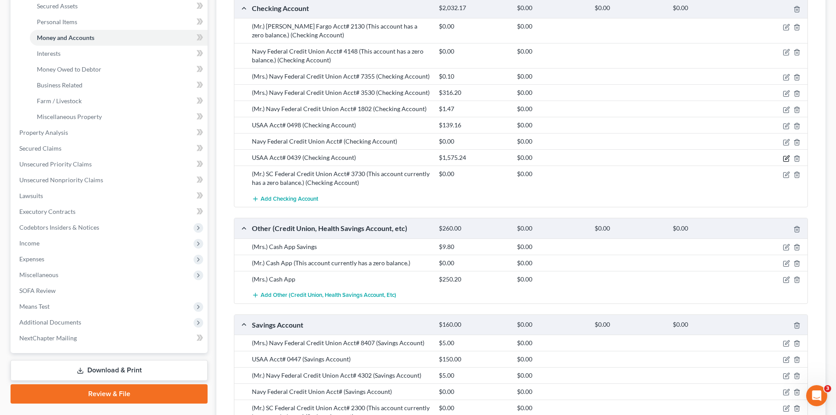
click at [785, 159] on icon "button" at bounding box center [787, 157] width 4 height 4
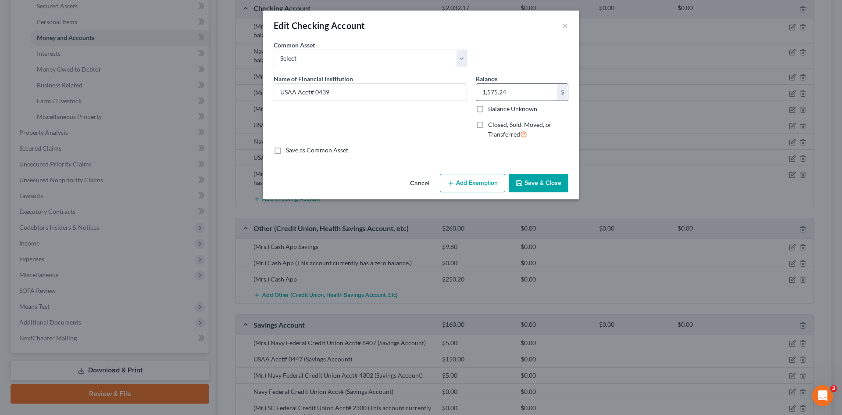
click at [530, 92] on input "1,575.24" at bounding box center [516, 92] width 81 height 17
type input "178.26"
click at [545, 187] on button "Save & Close" at bounding box center [539, 183] width 60 height 18
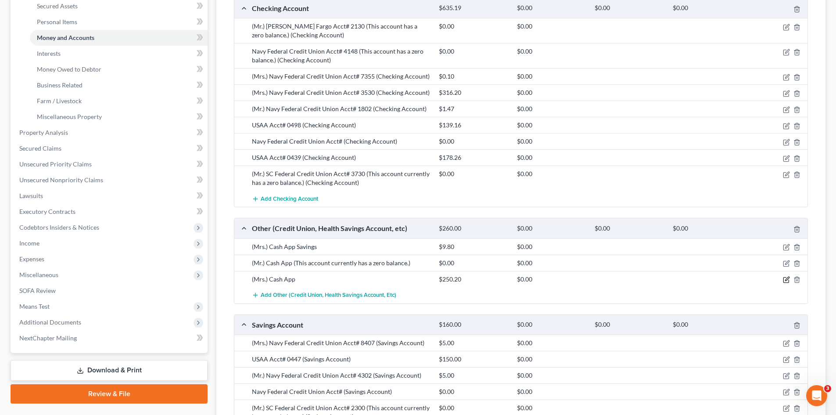
click at [788, 281] on icon "button" at bounding box center [786, 279] width 7 height 7
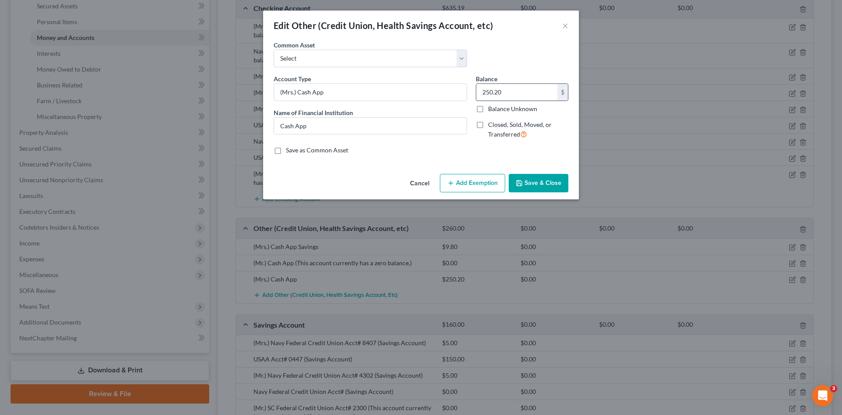
click at [520, 94] on input "250.20" at bounding box center [516, 92] width 81 height 17
type input "0.40"
click at [526, 183] on button "Save & Close" at bounding box center [539, 183] width 60 height 18
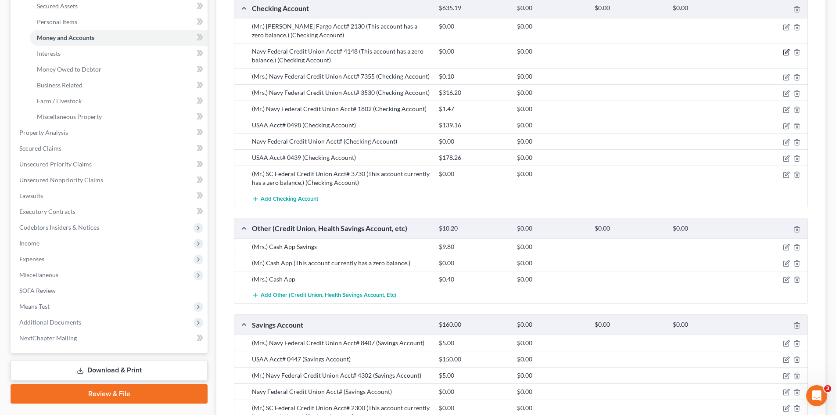
click at [786, 52] on icon "button" at bounding box center [786, 52] width 7 height 7
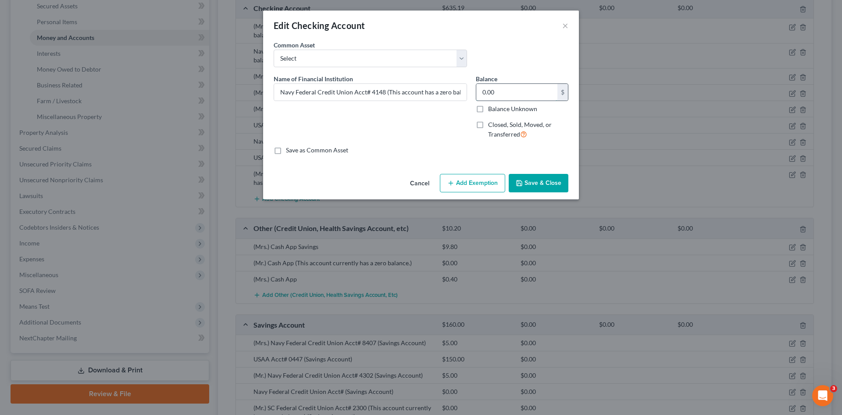
click at [508, 90] on input "0.00" at bounding box center [516, 92] width 81 height 17
drag, startPoint x: 386, startPoint y: 93, endPoint x: 512, endPoint y: 94, distance: 126.8
click at [512, 94] on div "Name of Financial Institution * Navy Federal Credit Union Acct# 4148 (This acco…" at bounding box center [421, 110] width 304 height 72
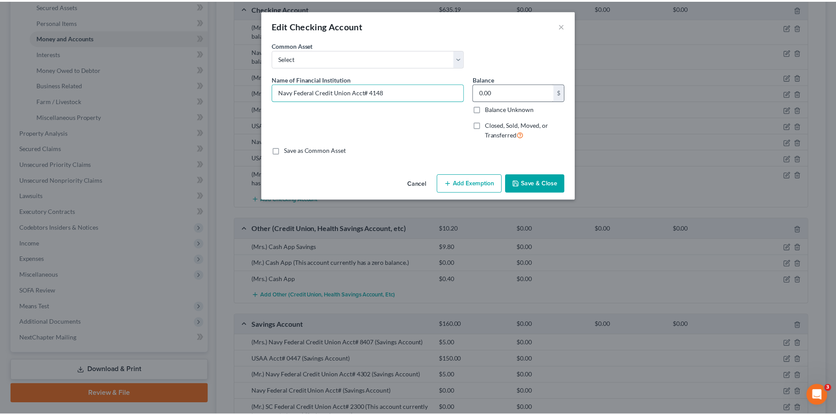
scroll to position [0, 0]
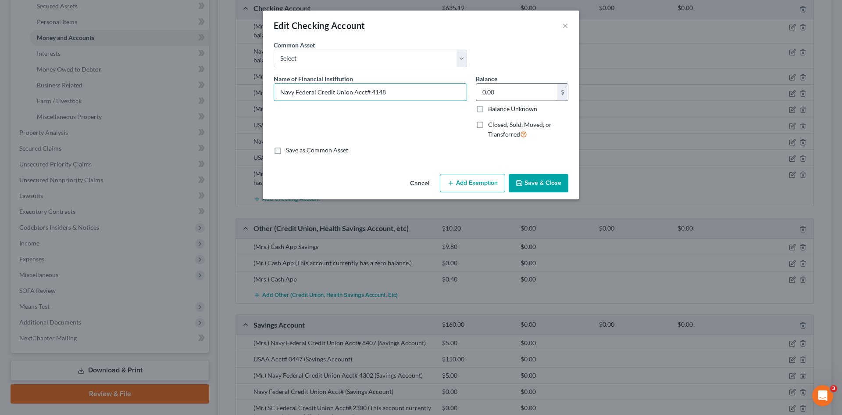
type input "Navy Federal Credit Union Acct# 4148"
click at [505, 97] on input "0.00" at bounding box center [516, 92] width 81 height 17
type input "1.39"
click at [544, 181] on button "Save & Close" at bounding box center [539, 183] width 60 height 18
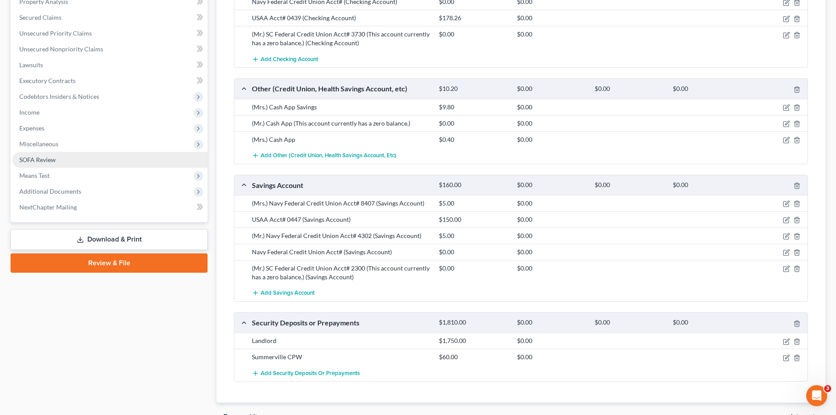
scroll to position [351, 0]
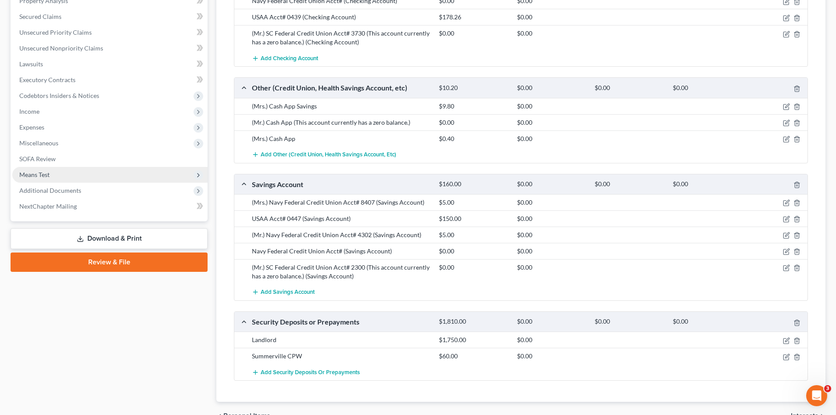
drag, startPoint x: 32, startPoint y: 174, endPoint x: 43, endPoint y: 177, distance: 11.5
click at [32, 174] on span "Means Test" at bounding box center [34, 174] width 30 height 7
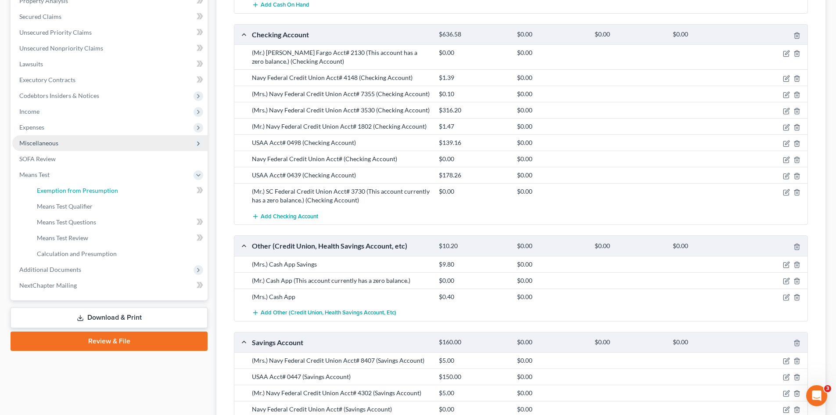
drag, startPoint x: 62, startPoint y: 184, endPoint x: 180, endPoint y: 174, distance: 118.5
click at [62, 185] on link "Exemption from Presumption" at bounding box center [119, 191] width 178 height 16
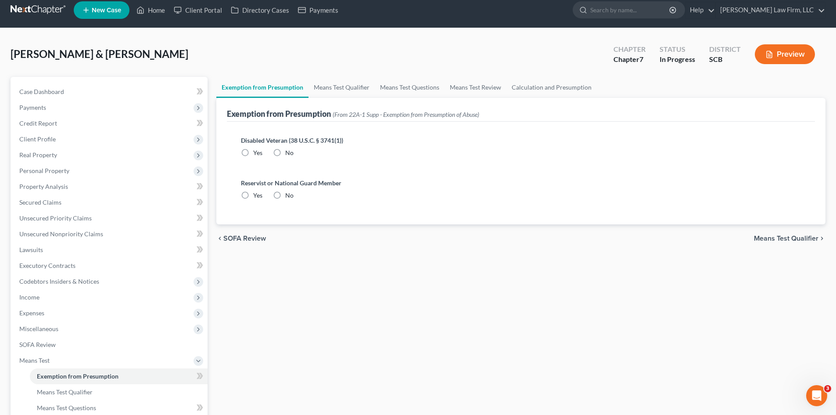
radio input "true"
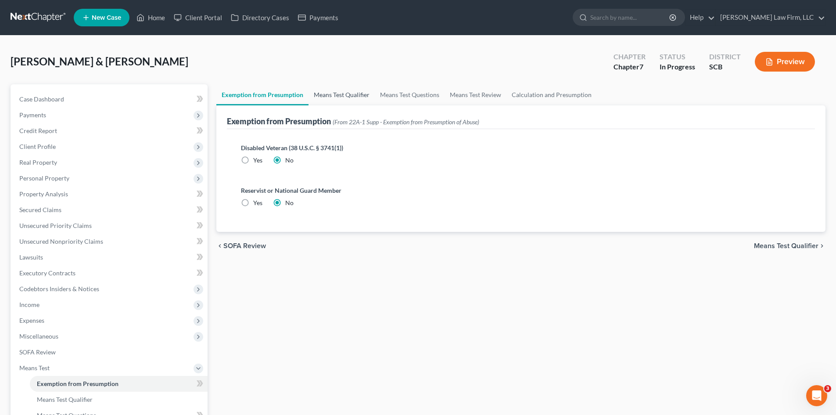
click at [327, 99] on link "Means Test Qualifier" at bounding box center [341, 94] width 66 height 21
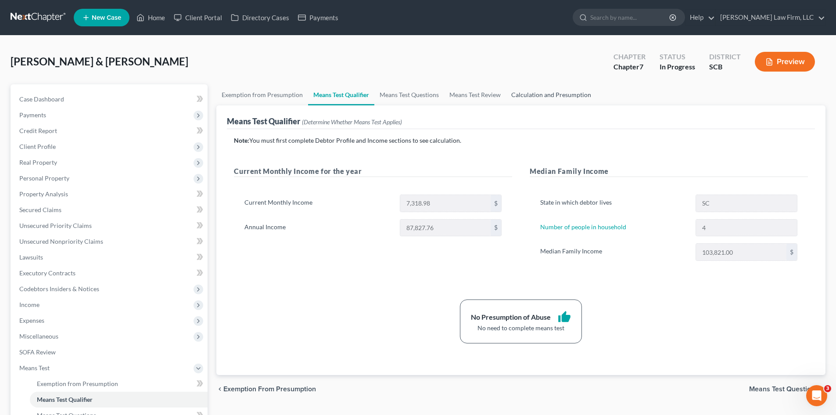
click at [546, 99] on link "Calculation and Presumption" at bounding box center [551, 94] width 90 height 21
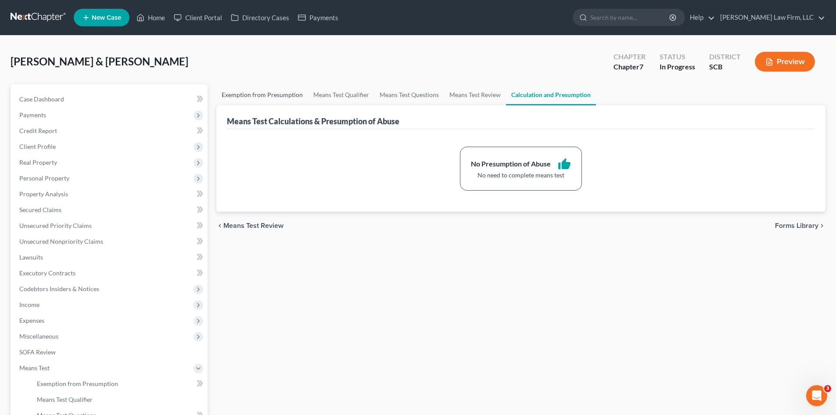
click at [261, 94] on link "Exemption from Presumption" at bounding box center [262, 94] width 92 height 21
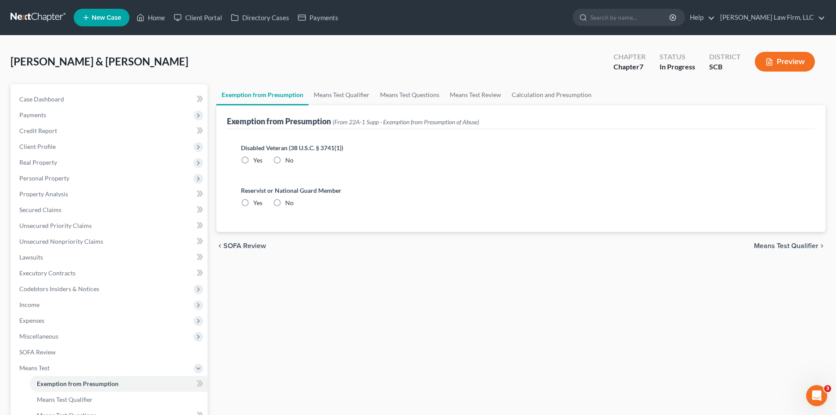
radio input "true"
click at [343, 94] on link "Means Test Qualifier" at bounding box center [341, 94] width 66 height 21
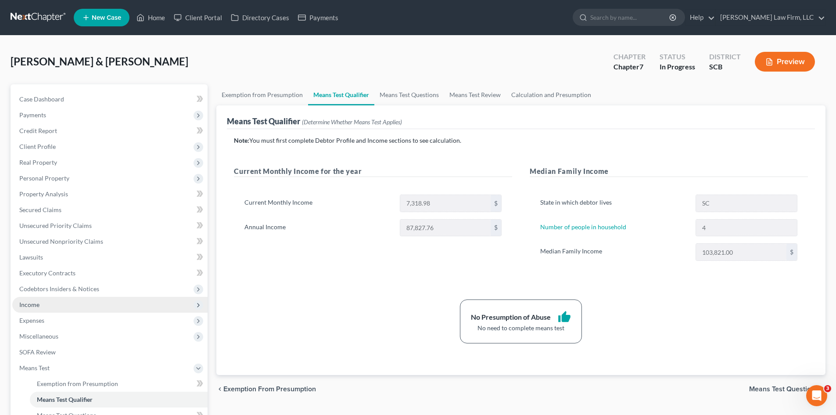
click at [50, 307] on span "Income" at bounding box center [109, 305] width 195 height 16
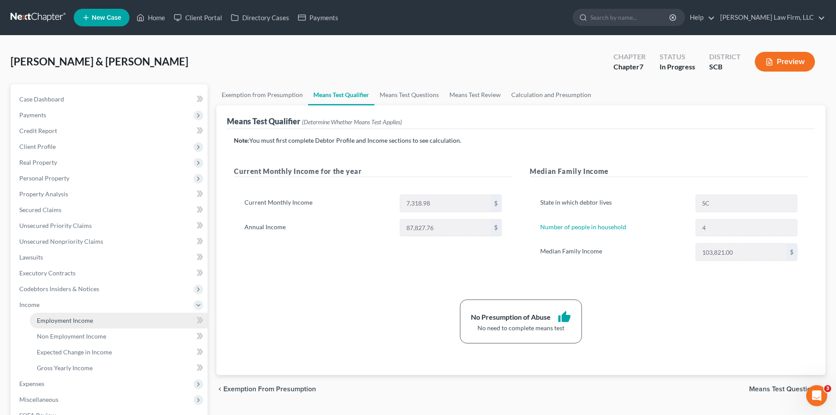
click at [54, 318] on span "Employment Income" at bounding box center [65, 319] width 56 height 7
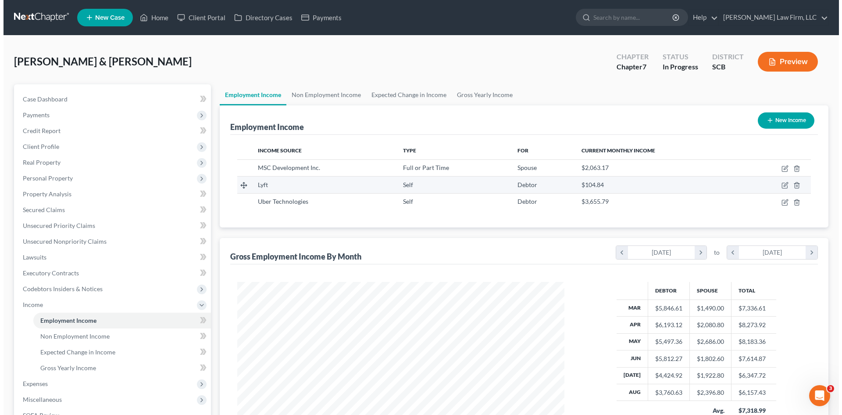
scroll to position [164, 345]
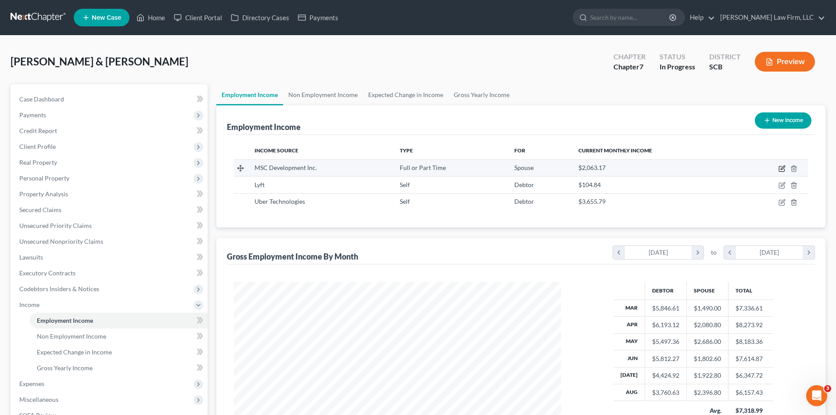
click at [783, 169] on icon "button" at bounding box center [781, 168] width 7 height 7
select select "0"
select select "28"
select select "1"
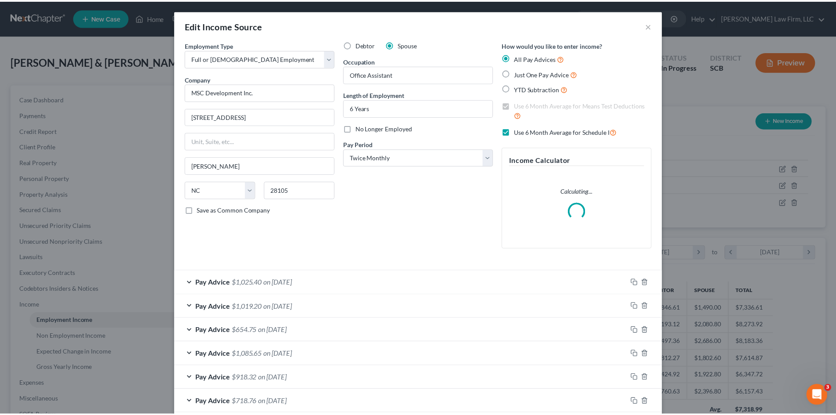
scroll to position [165, 348]
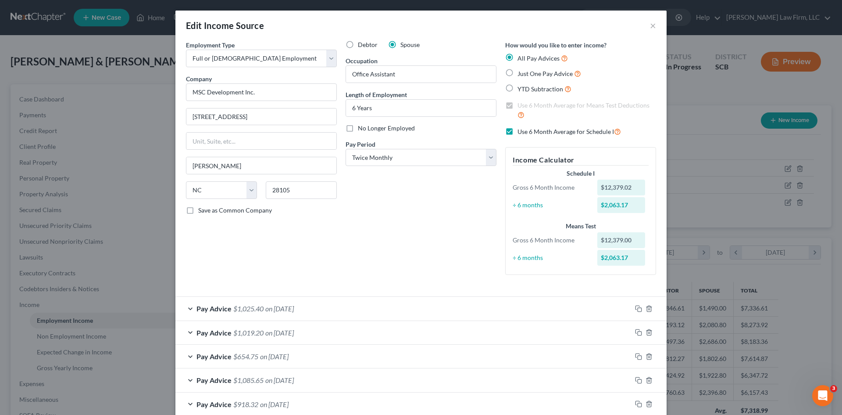
click at [518, 131] on label "Use 6 Month Average for Schedule I" at bounding box center [570, 131] width 104 height 10
click at [521, 131] on input "Use 6 Month Average for Schedule I" at bounding box center [524, 129] width 6 height 6
checkbox input "false"
click at [518, 105] on label "Use 6 Month Average for Means Test Deductions" at bounding box center [587, 110] width 139 height 19
click at [521, 105] on input "Use 6 Month Average for Means Test Deductions" at bounding box center [524, 104] width 6 height 6
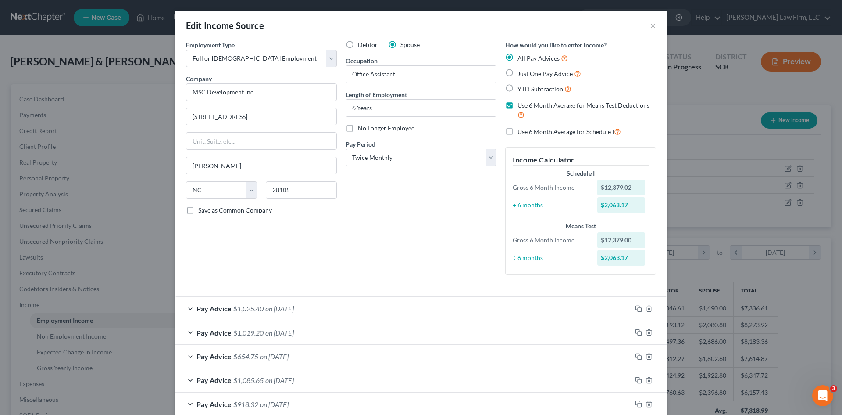
checkbox input "false"
click at [518, 133] on label "Use 6 Month Average for Schedule I" at bounding box center [570, 131] width 104 height 10
click at [521, 132] on input "Use 6 Month Average for Schedule I" at bounding box center [524, 129] width 6 height 6
checkbox input "true"
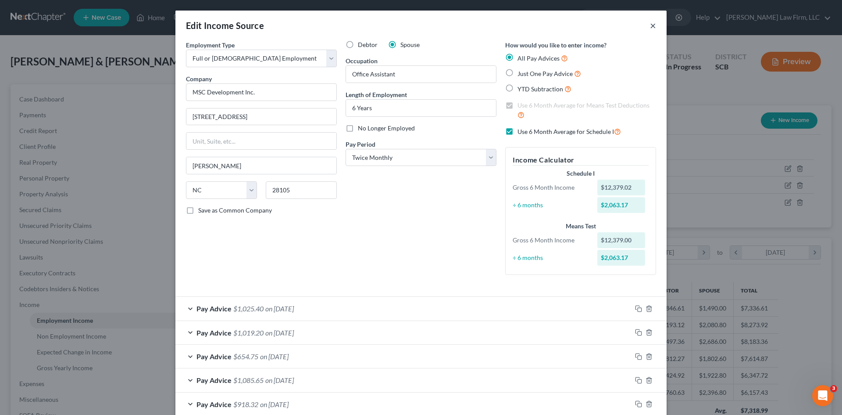
click at [650, 26] on button "×" at bounding box center [653, 25] width 6 height 11
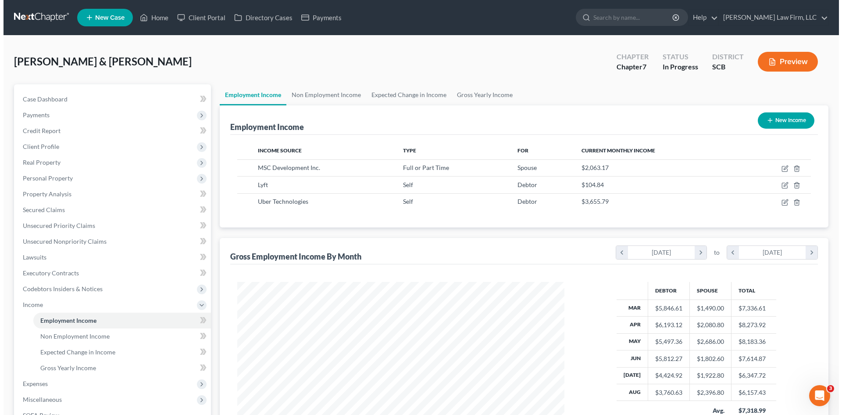
scroll to position [438600, 438419]
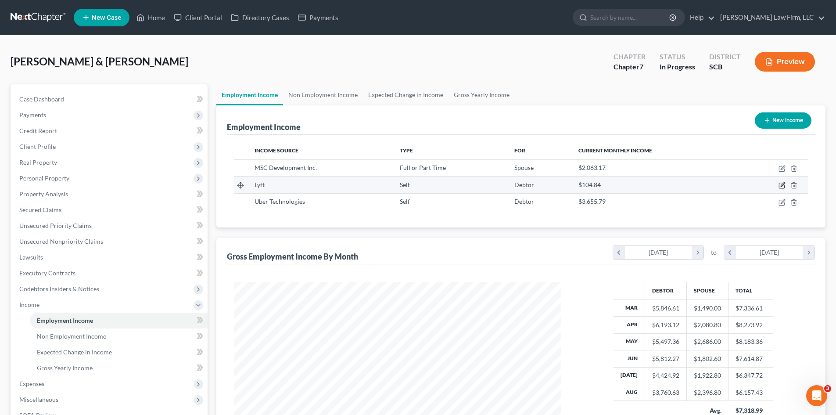
click at [779, 186] on icon "button" at bounding box center [781, 185] width 5 height 5
select select "1"
select select "4"
select select "0"
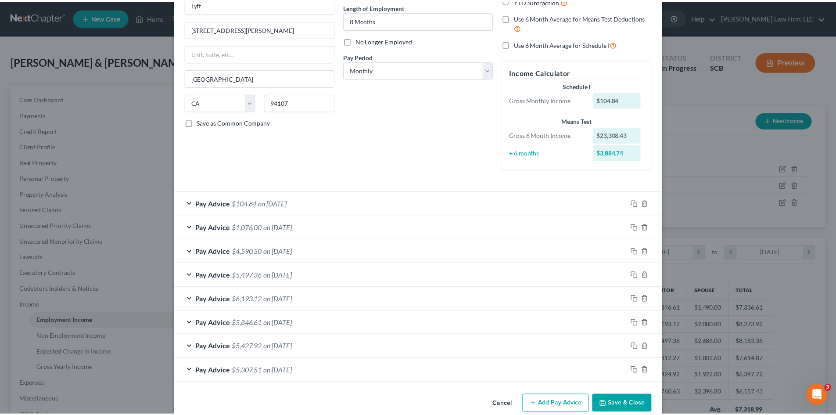
scroll to position [103, 0]
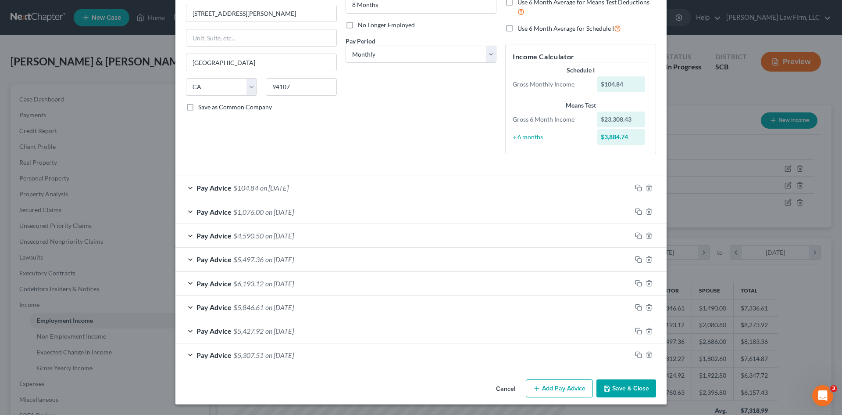
click at [621, 393] on button "Save & Close" at bounding box center [627, 388] width 60 height 18
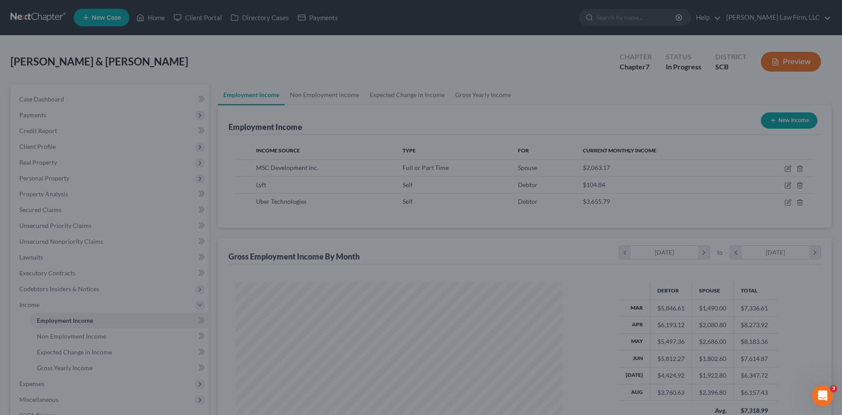
scroll to position [438600, 438419]
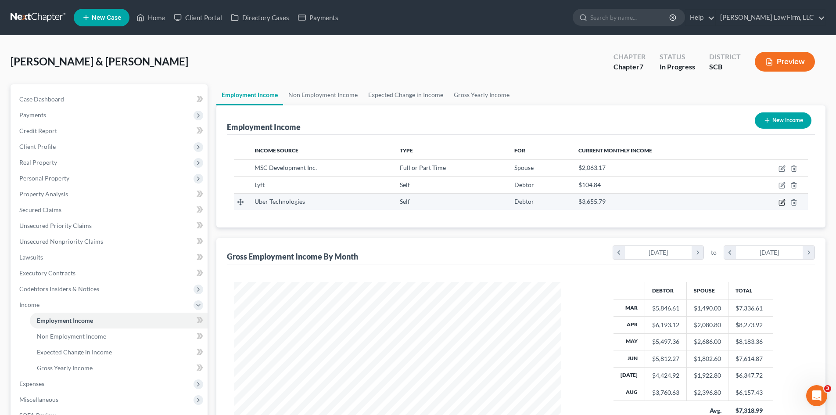
click at [781, 203] on icon "button" at bounding box center [781, 202] width 7 height 7
select select "1"
select select "0"
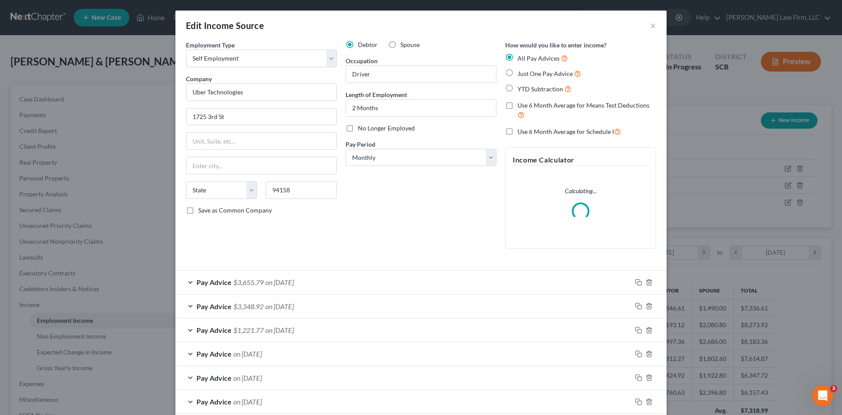
scroll to position [165, 348]
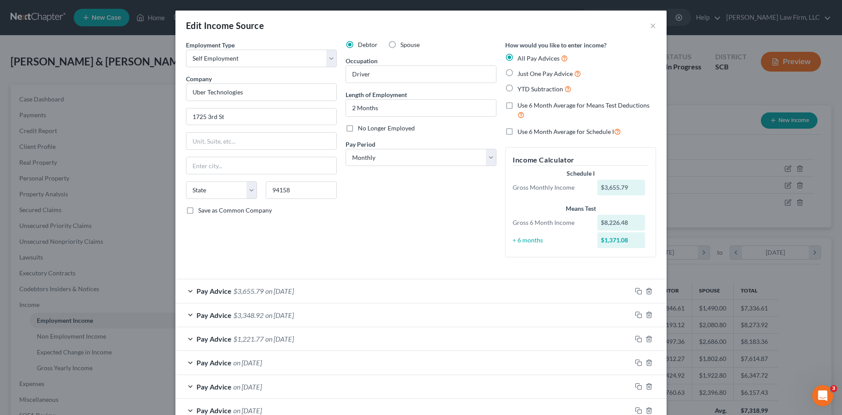
click at [294, 293] on span "on [DATE]" at bounding box center [279, 291] width 29 height 8
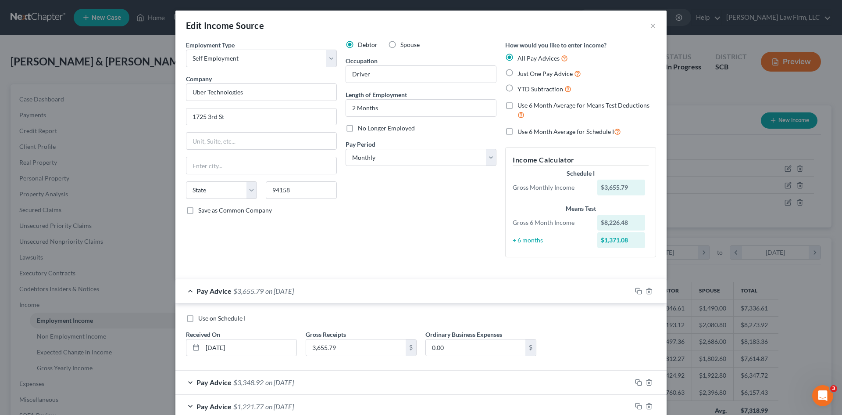
click at [198, 319] on label "Use on Schedule I" at bounding box center [221, 318] width 47 height 9
click at [202, 319] on input "Use on Schedule I" at bounding box center [205, 317] width 6 height 6
checkbox input "true"
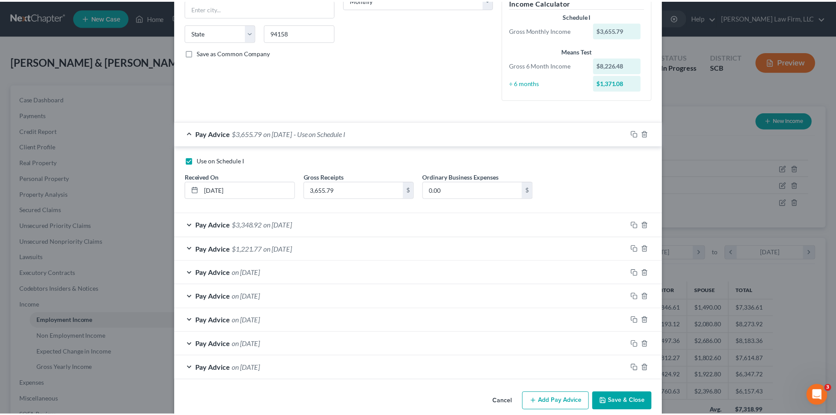
scroll to position [171, 0]
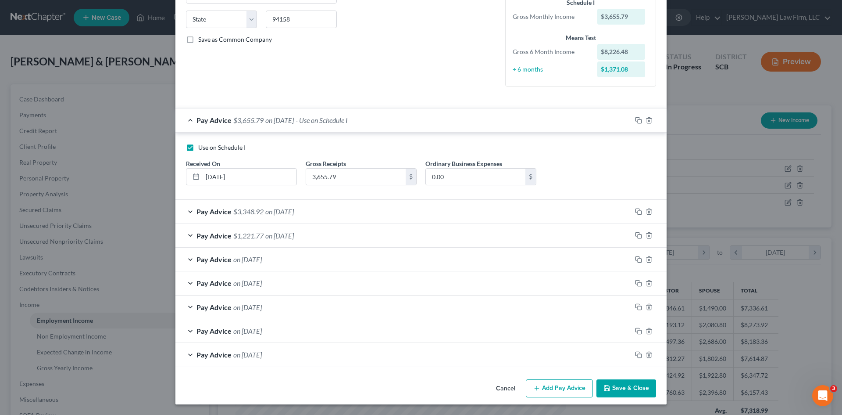
click at [642, 391] on button "Save & Close" at bounding box center [627, 388] width 60 height 18
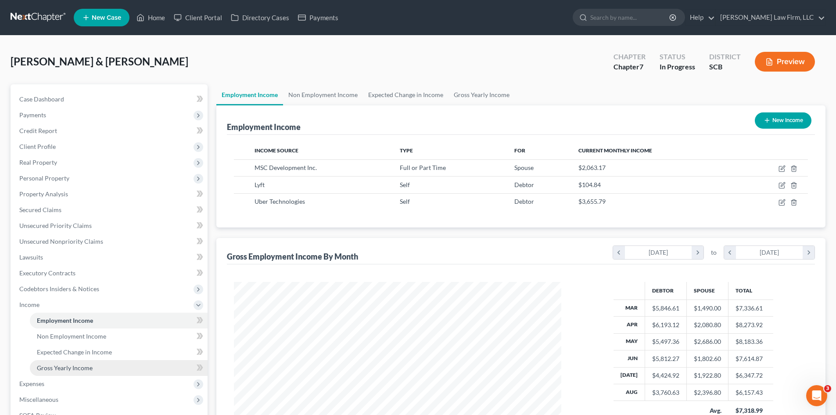
scroll to position [44, 0]
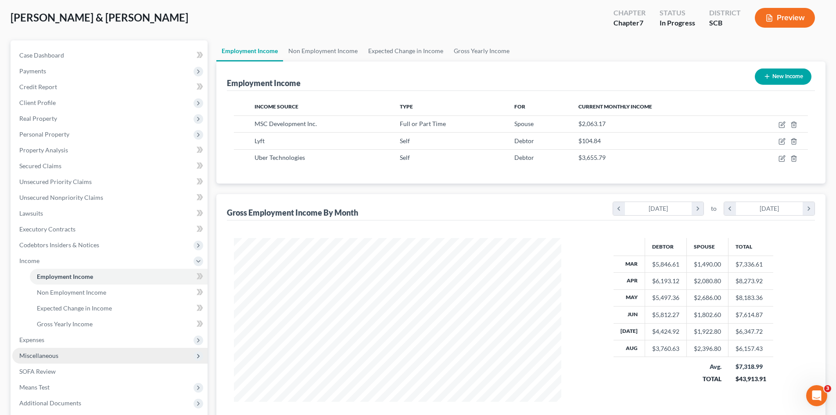
click at [40, 348] on span "Miscellaneous" at bounding box center [109, 356] width 195 height 16
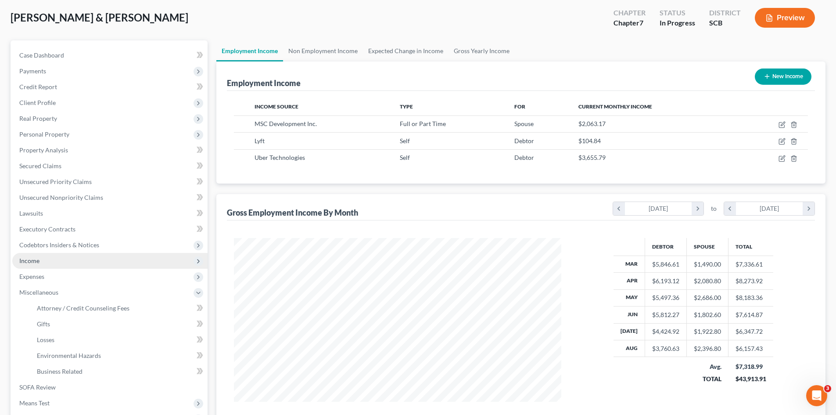
click at [39, 260] on span "Income" at bounding box center [109, 261] width 195 height 16
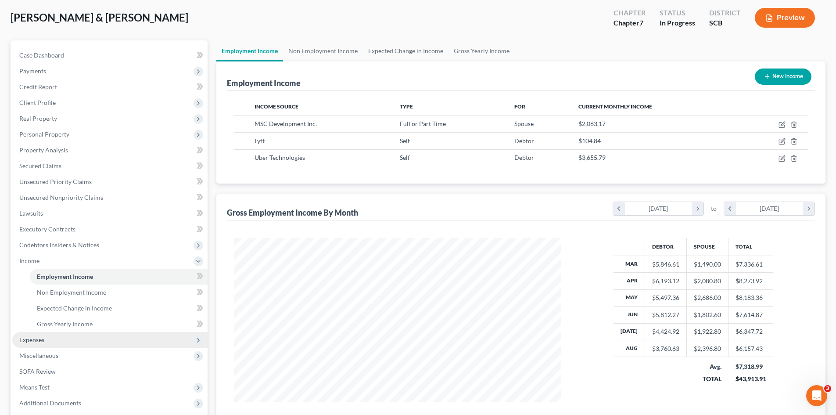
click at [27, 343] on span "Expenses" at bounding box center [109, 340] width 195 height 16
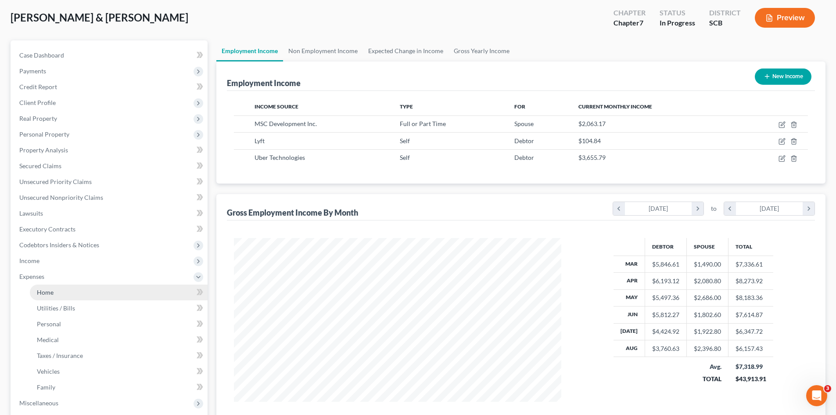
click at [53, 294] on span "Home" at bounding box center [45, 291] width 17 height 7
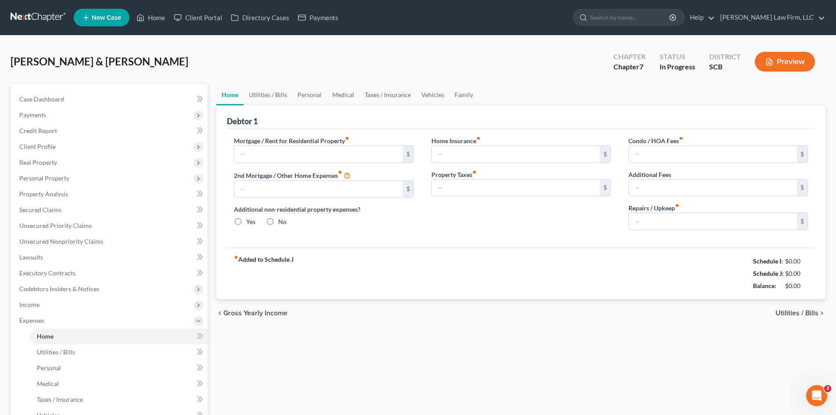
type input "1,750.00"
radio input "true"
type input "35.00"
type input "10.00"
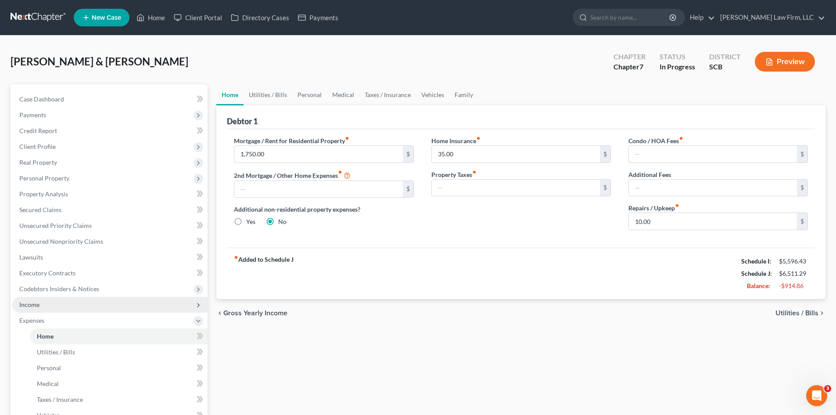
click at [35, 302] on span "Income" at bounding box center [29, 304] width 20 height 7
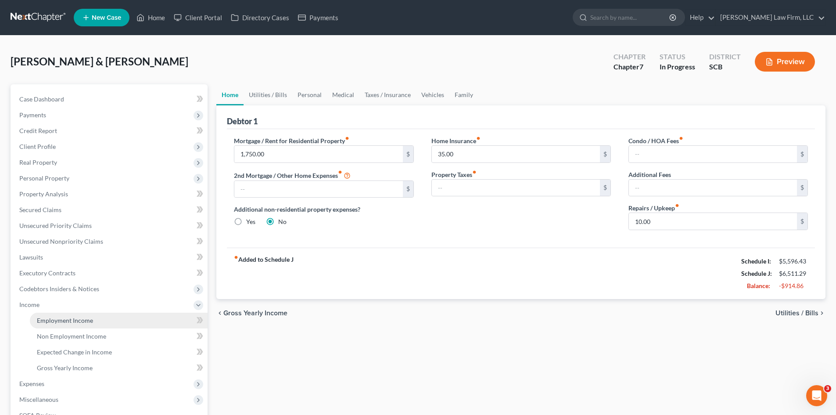
click at [77, 317] on span "Employment Income" at bounding box center [65, 319] width 56 height 7
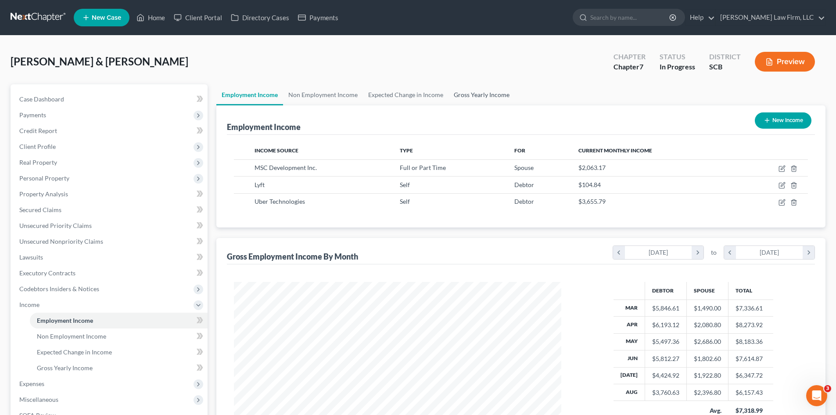
click at [473, 94] on link "Gross Yearly Income" at bounding box center [481, 94] width 66 height 21
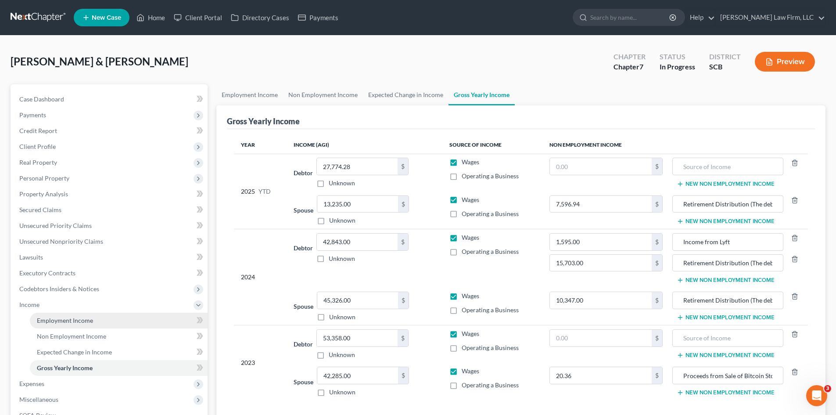
click at [70, 321] on span "Employment Income" at bounding box center [65, 319] width 56 height 7
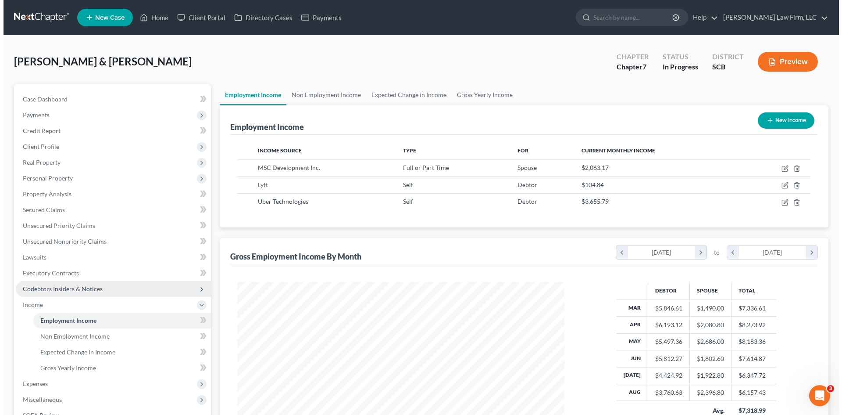
scroll to position [164, 345]
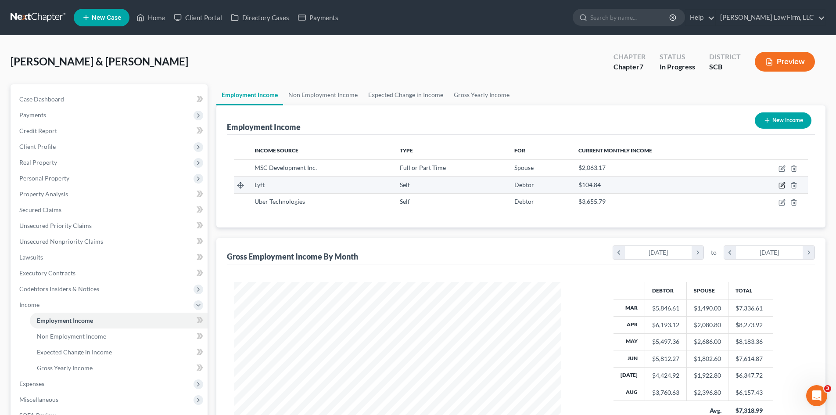
click at [781, 186] on icon "button" at bounding box center [783, 185] width 4 height 4
select select "1"
select select "4"
select select "0"
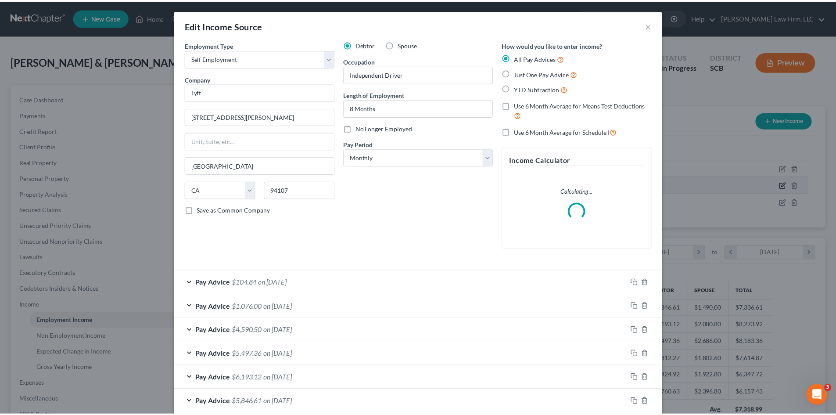
scroll to position [165, 348]
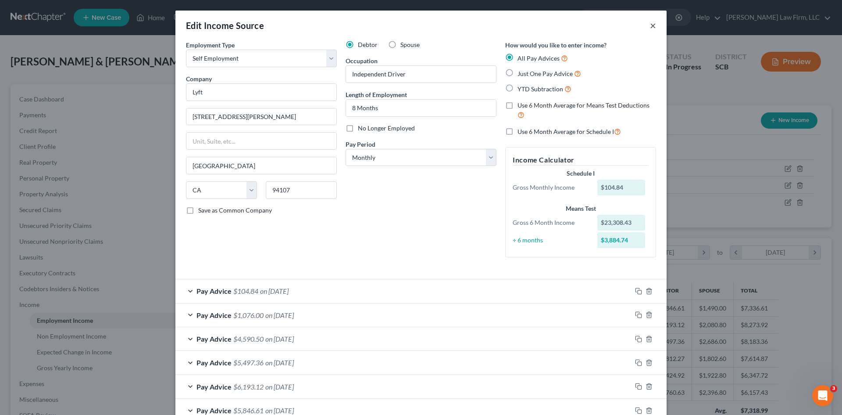
drag, startPoint x: 652, startPoint y: 22, endPoint x: 660, endPoint y: 32, distance: 13.4
click at [652, 22] on button "×" at bounding box center [653, 25] width 6 height 11
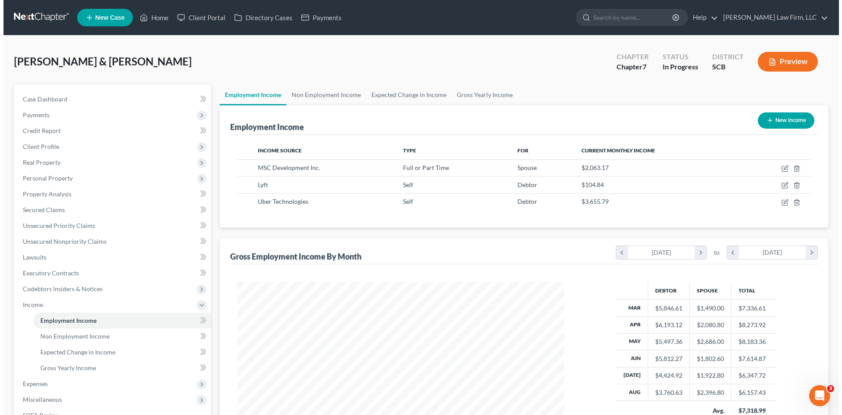
scroll to position [438600, 438419]
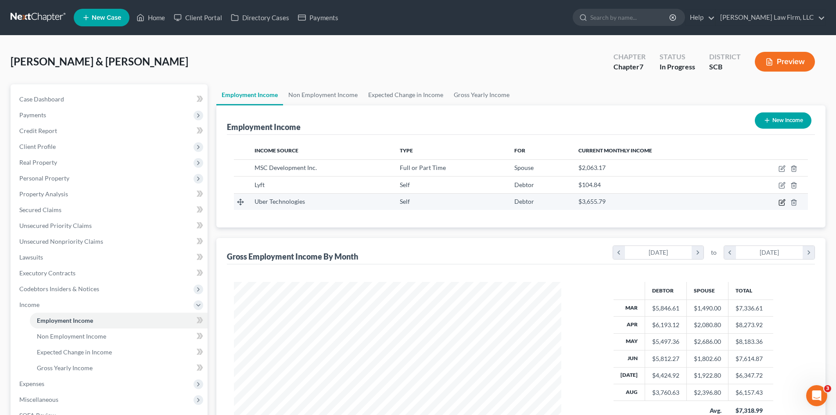
click at [781, 203] on icon "button" at bounding box center [781, 202] width 7 height 7
select select "1"
select select "0"
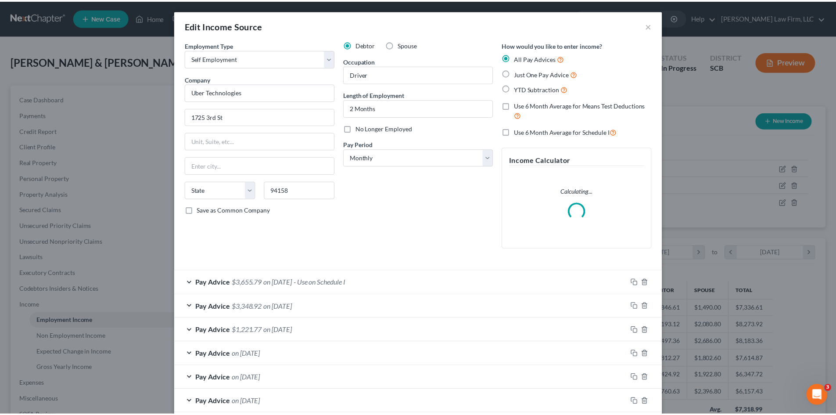
scroll to position [165, 348]
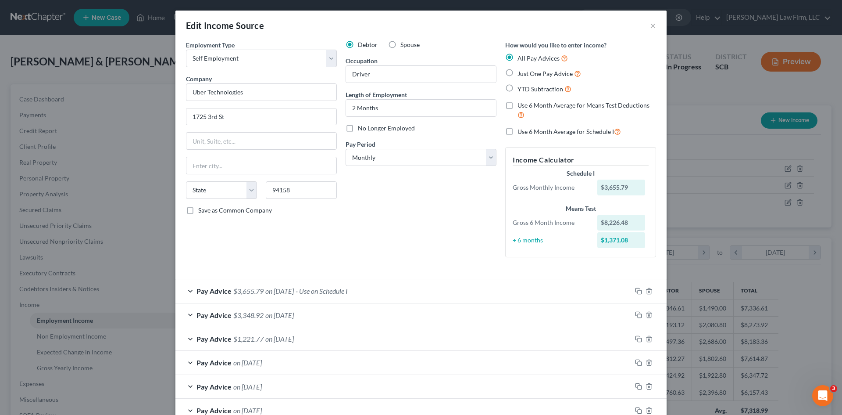
click at [396, 258] on div "Debtor Spouse Occupation Driver Length of Employment 2 Months No Longer Employe…" at bounding box center [421, 152] width 160 height 224
click at [650, 27] on button "×" at bounding box center [653, 25] width 6 height 11
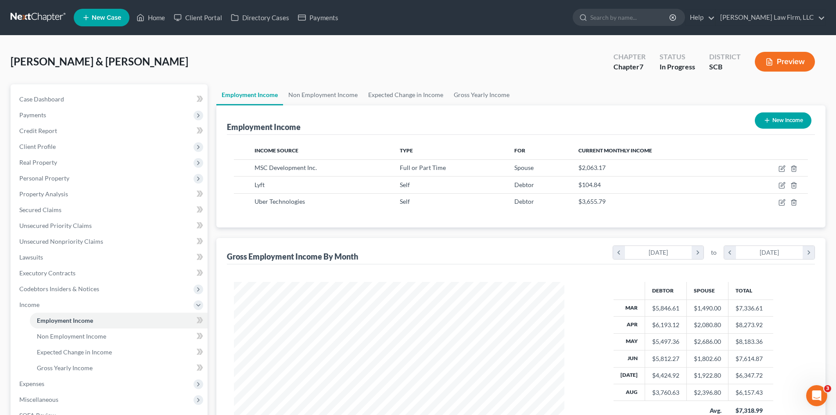
scroll to position [438600, 438419]
drag, startPoint x: 497, startPoint y: 96, endPoint x: 577, endPoint y: 193, distance: 126.2
click at [497, 96] on link "Gross Yearly Income" at bounding box center [481, 94] width 66 height 21
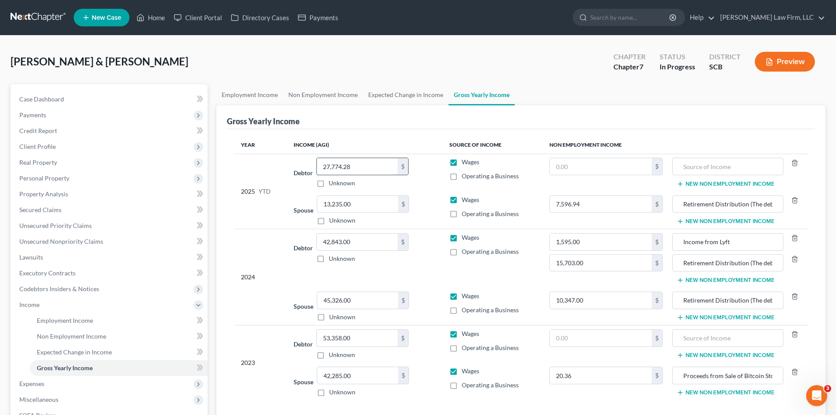
drag, startPoint x: 365, startPoint y: 163, endPoint x: 367, endPoint y: 168, distance: 5.3
click at [365, 163] on input "27,774.28" at bounding box center [357, 166] width 81 height 17
paste input "31534.91"
type input "31,534.91"
click at [255, 101] on link "Employment Income" at bounding box center [249, 94] width 67 height 21
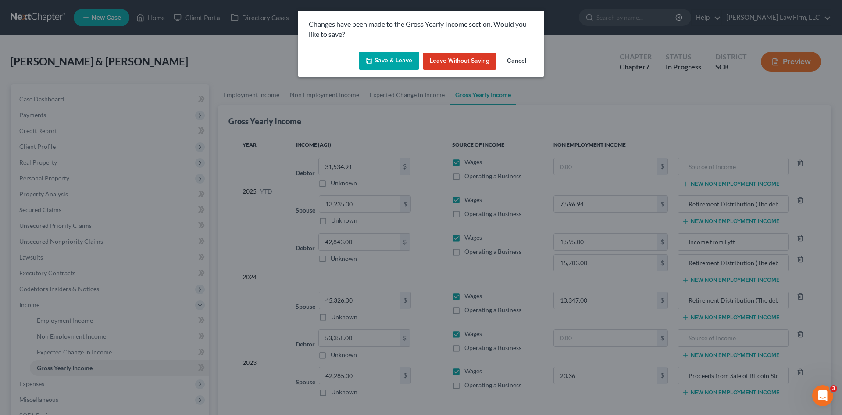
click at [386, 70] on button "Save & Leave" at bounding box center [389, 61] width 61 height 18
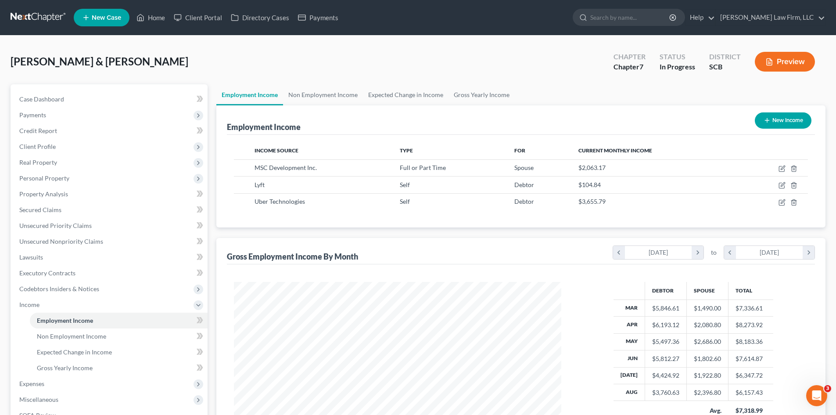
scroll to position [164, 345]
click at [331, 91] on link "Non Employment Income" at bounding box center [323, 94] width 80 height 21
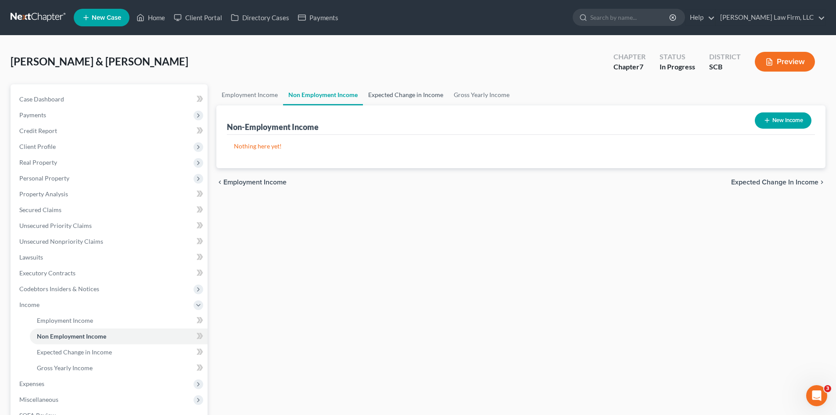
click at [389, 92] on link "Expected Change in Income" at bounding box center [406, 94] width 86 height 21
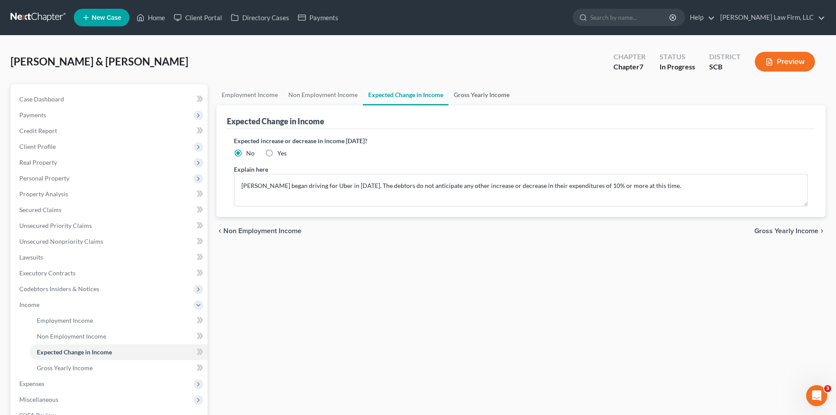
click at [460, 92] on link "Gross Yearly Income" at bounding box center [481, 94] width 66 height 21
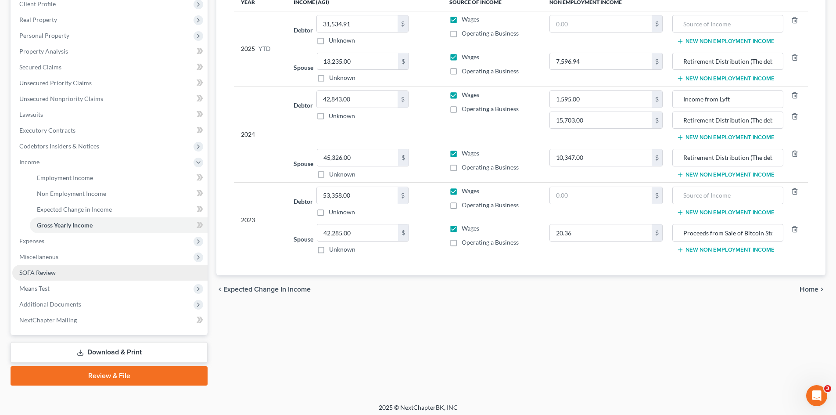
scroll to position [147, 0]
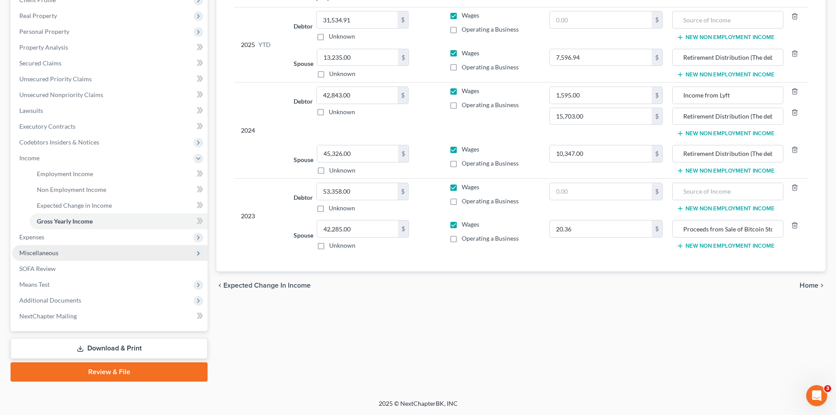
click at [33, 252] on span "Miscellaneous" at bounding box center [38, 252] width 39 height 7
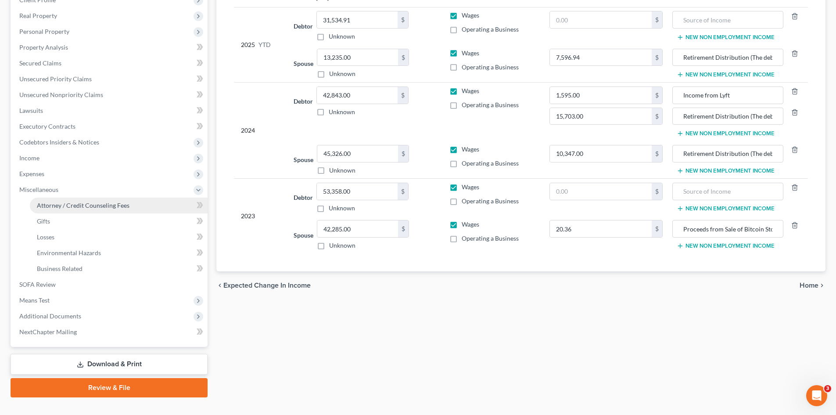
click at [57, 207] on span "Attorney / Credit Counseling Fees" at bounding box center [83, 204] width 93 height 7
select select "0"
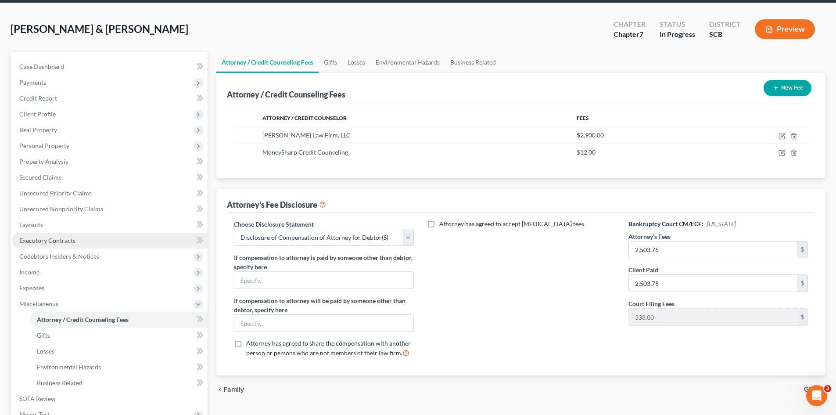
scroll to position [31, 0]
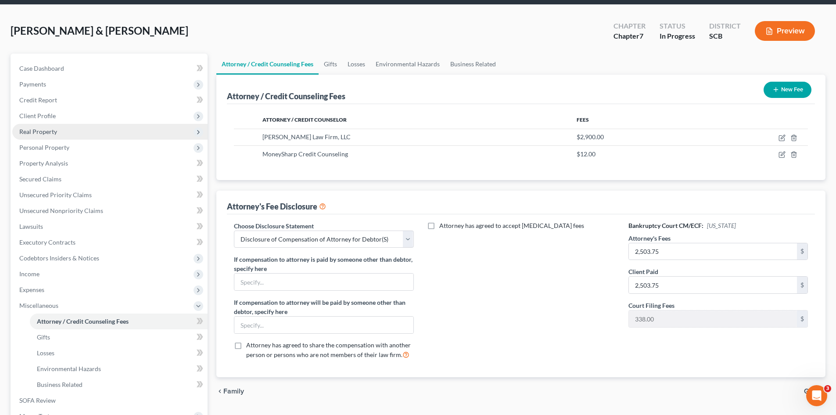
click at [44, 135] on span "Real Property" at bounding box center [109, 132] width 195 height 16
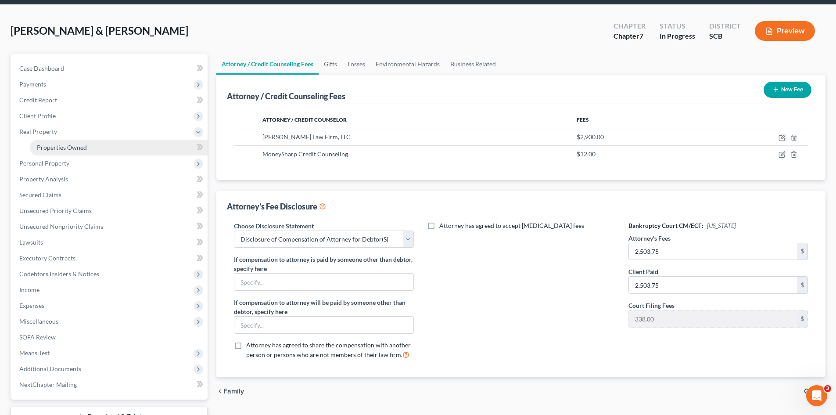
click at [53, 144] on span "Properties Owned" at bounding box center [62, 146] width 50 height 7
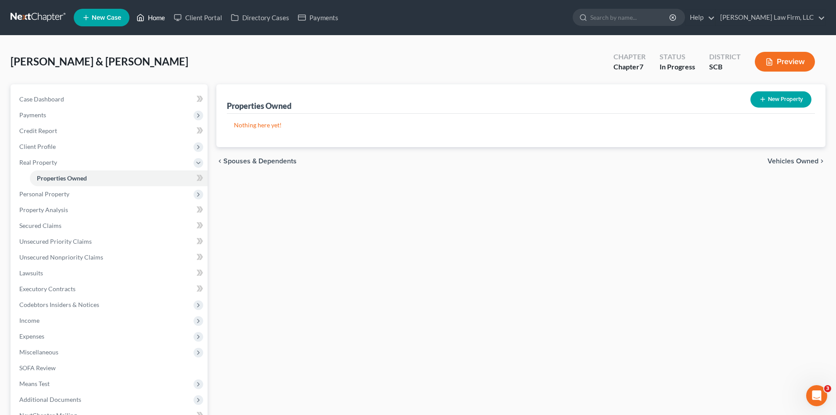
click at [158, 19] on link "Home" at bounding box center [150, 18] width 37 height 16
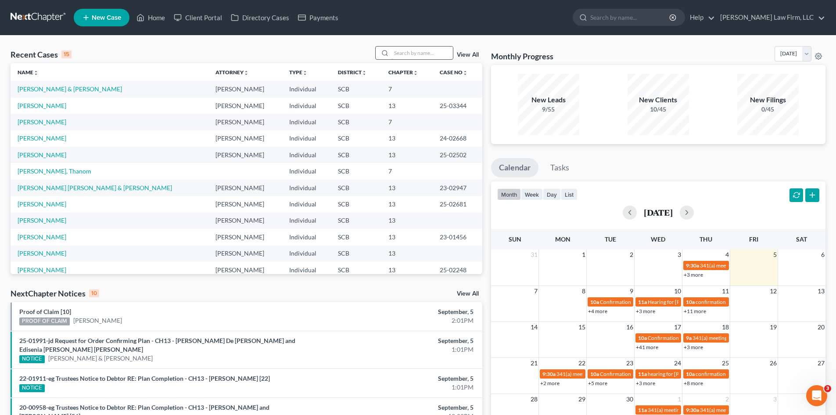
click at [412, 51] on input "search" at bounding box center [421, 53] width 61 height 13
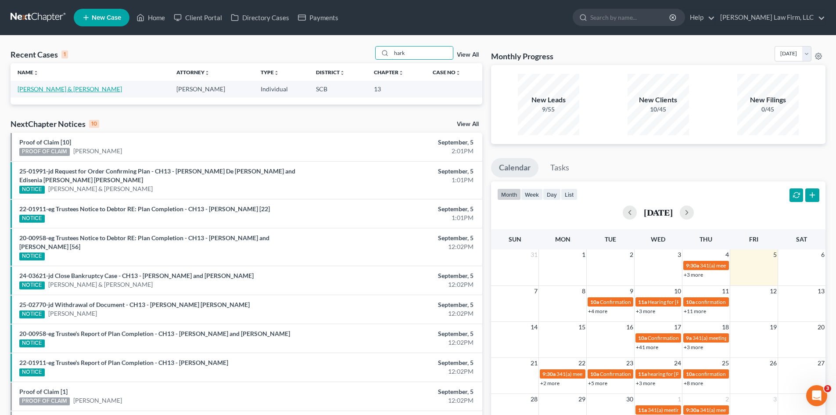
type input "hark"
click at [59, 92] on link "[PERSON_NAME] & [PERSON_NAME]" at bounding box center [70, 88] width 104 height 7
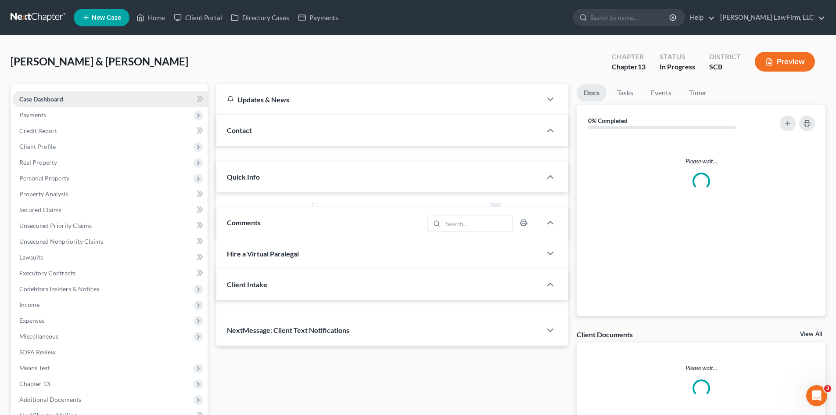
select select "1"
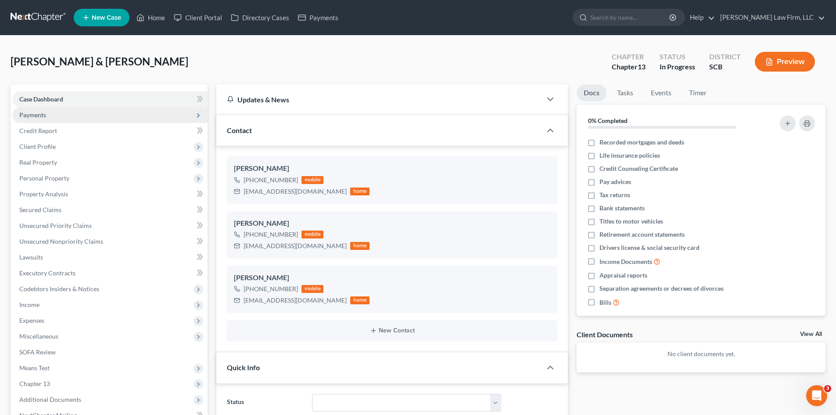
scroll to position [162, 0]
drag, startPoint x: 157, startPoint y: 21, endPoint x: 425, endPoint y: 147, distance: 296.4
click at [157, 21] on link "Home" at bounding box center [150, 18] width 37 height 16
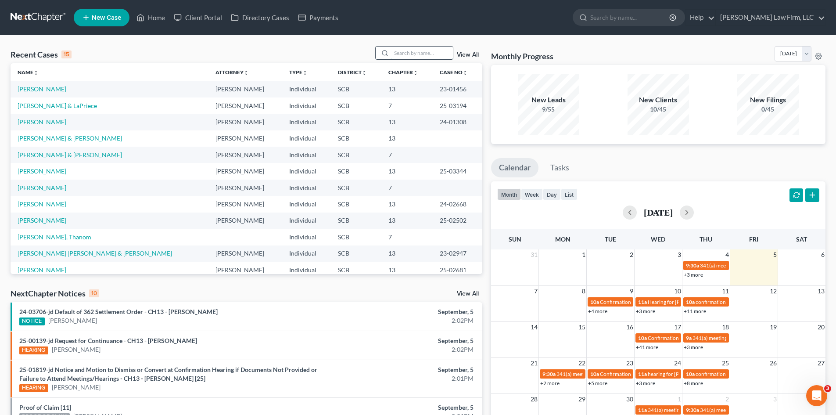
click at [403, 49] on input "search" at bounding box center [421, 53] width 61 height 13
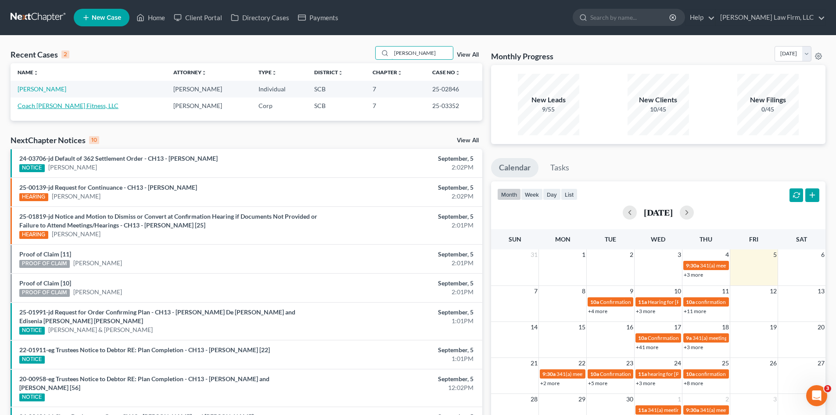
type input "[PERSON_NAME]"
click at [52, 108] on link "Coach [PERSON_NAME] Fitness, LLC" at bounding box center [68, 105] width 101 height 7
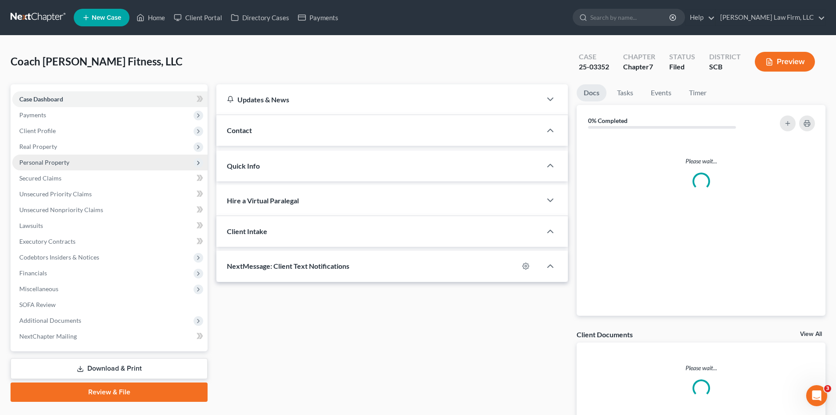
select select "0"
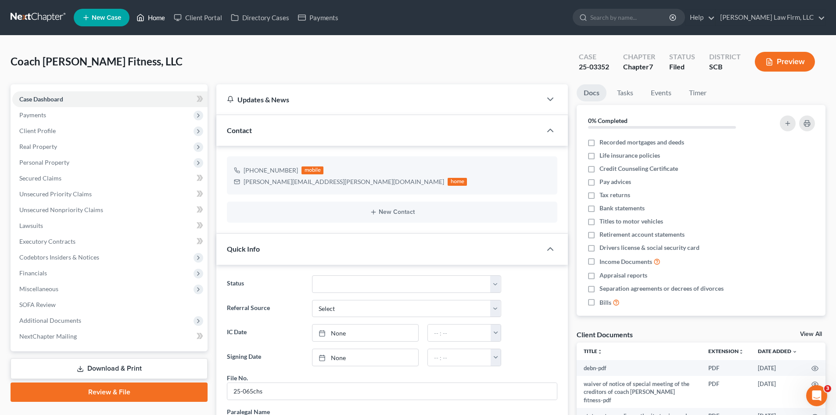
click at [154, 11] on link "Home" at bounding box center [150, 18] width 37 height 16
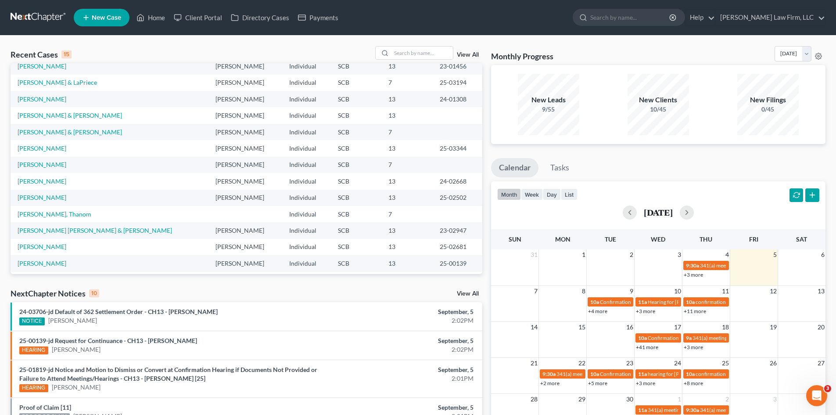
scroll to position [60, 0]
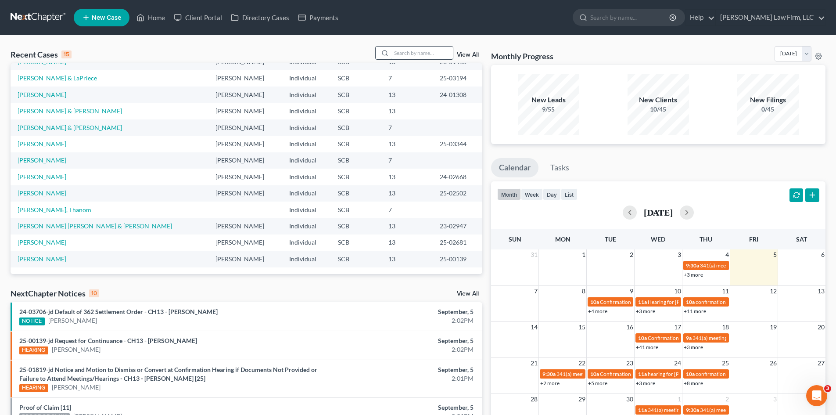
click at [438, 57] on input "search" at bounding box center [421, 53] width 61 height 13
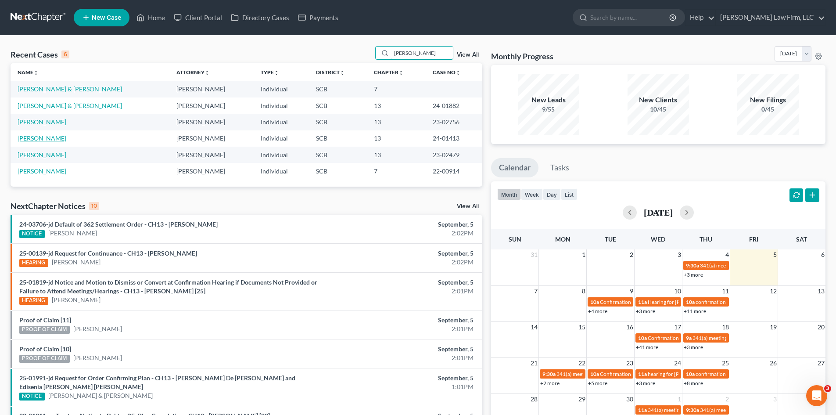
scroll to position [0, 0]
type input "[PERSON_NAME]"
click at [54, 90] on link "[PERSON_NAME] & [PERSON_NAME]" at bounding box center [70, 88] width 104 height 7
select select "0"
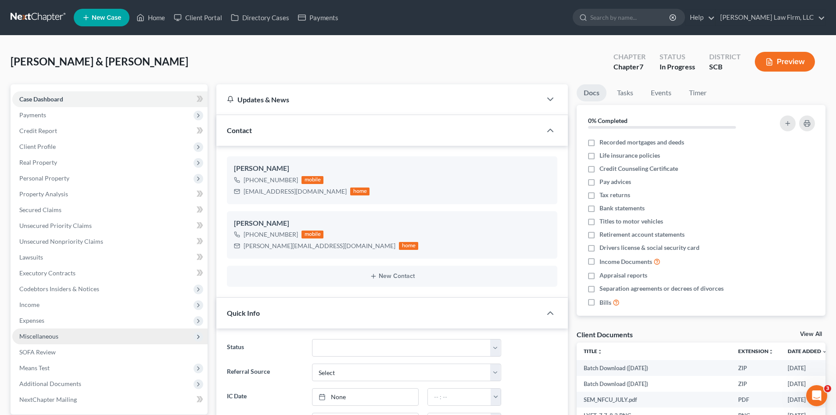
scroll to position [312, 0]
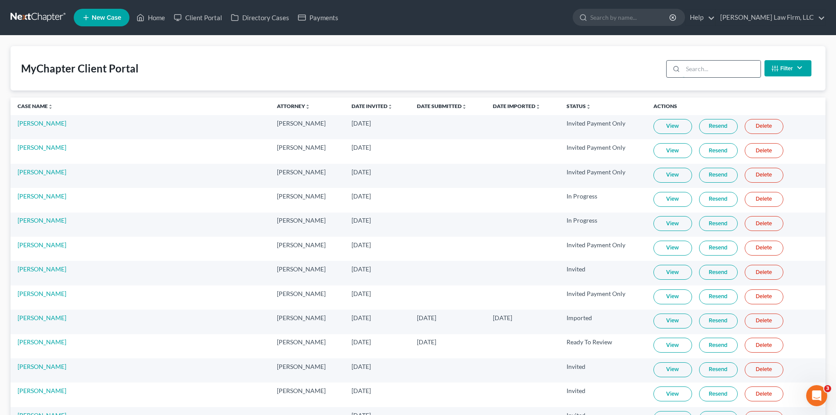
click at [696, 75] on input "search" at bounding box center [722, 69] width 78 height 17
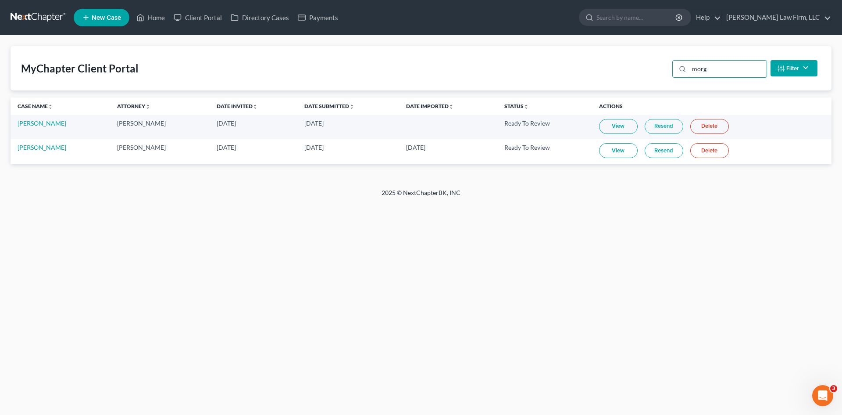
type input "morg"
click at [638, 153] on link "View" at bounding box center [618, 150] width 39 height 15
